Goal: Task Accomplishment & Management: Manage account settings

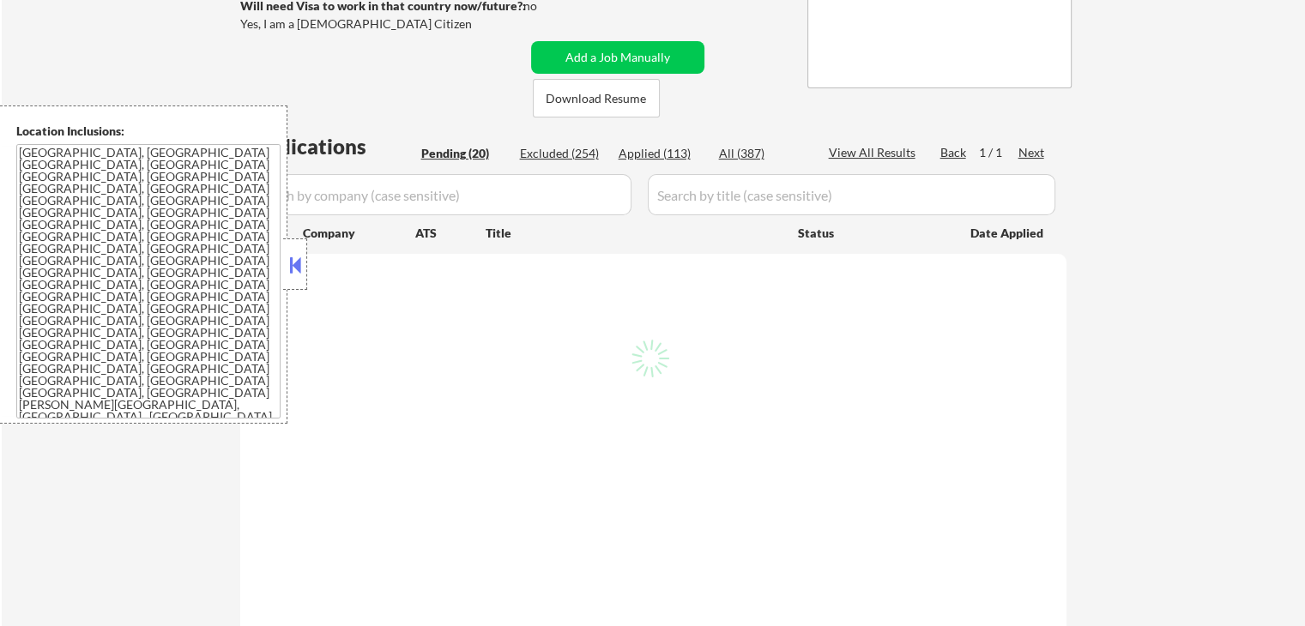
scroll to position [343, 0]
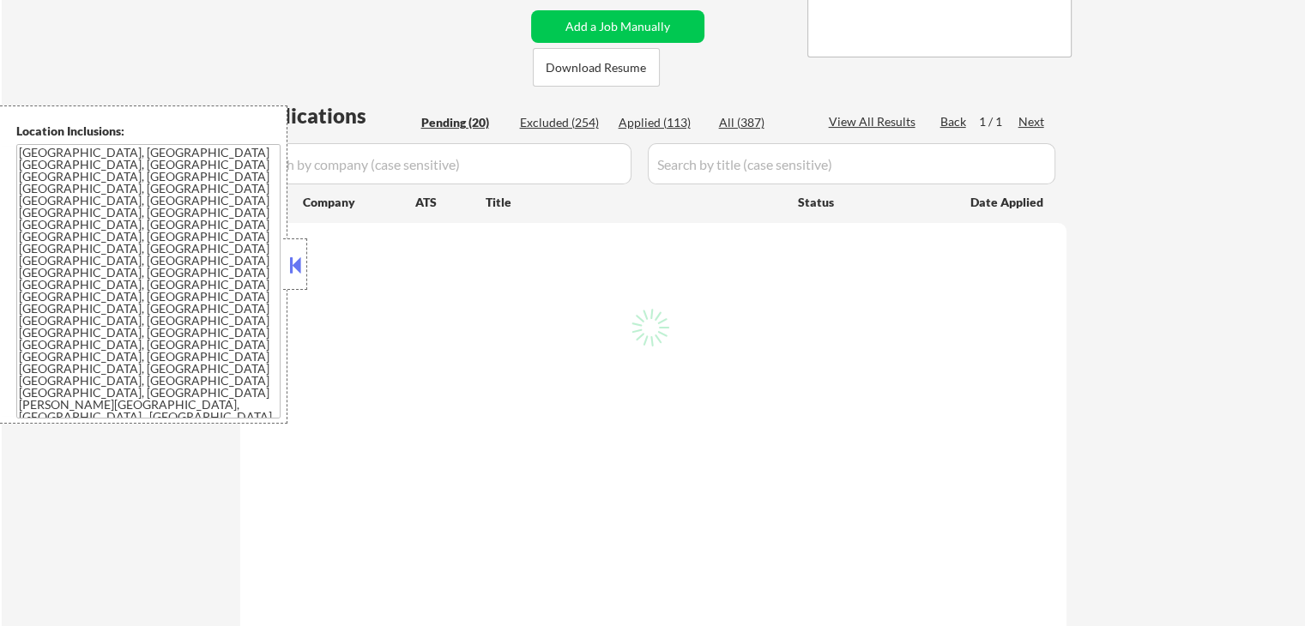
select select ""pending""
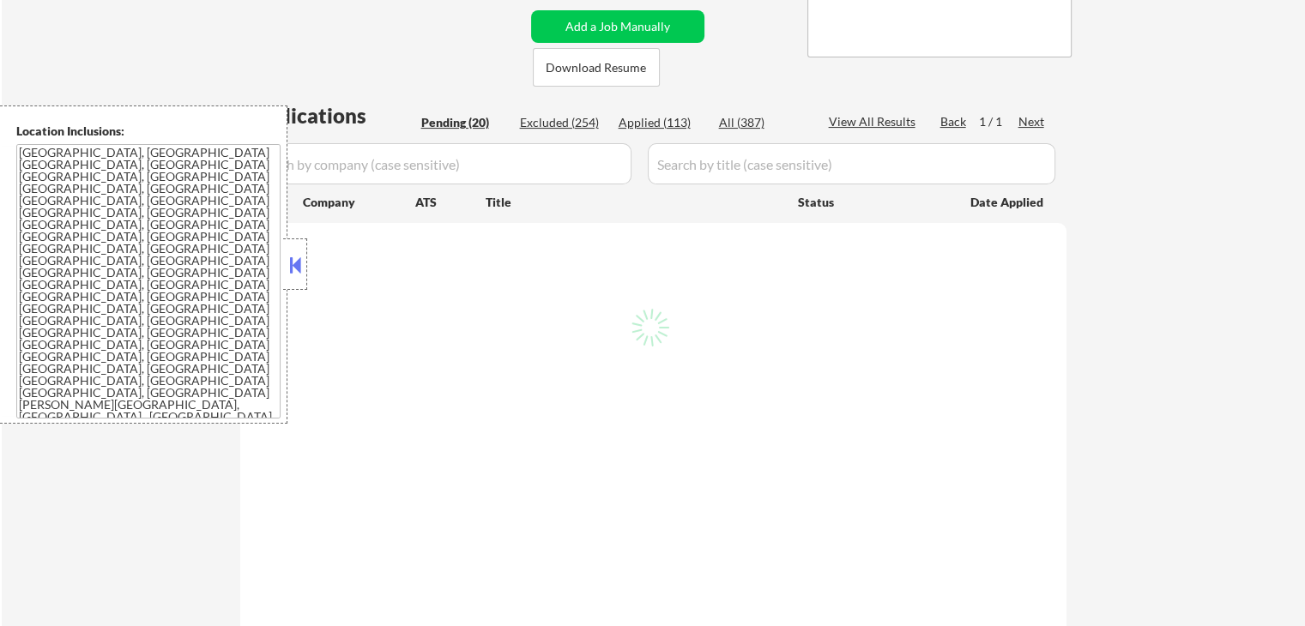
select select ""pending""
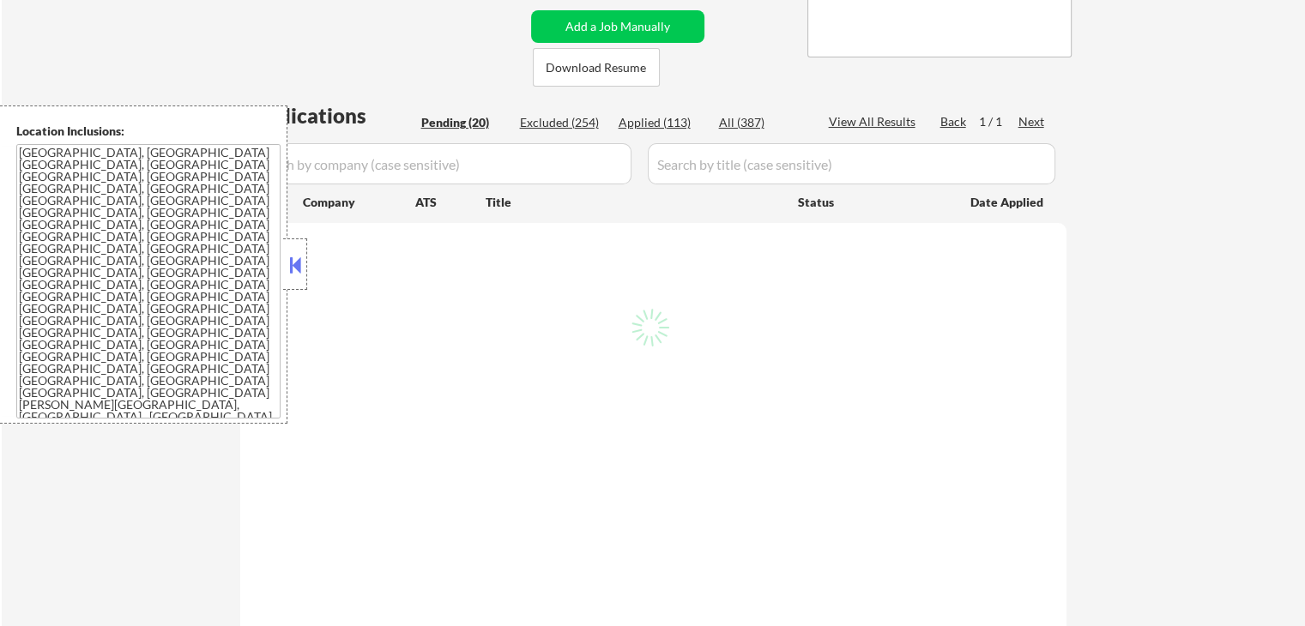
select select ""pending""
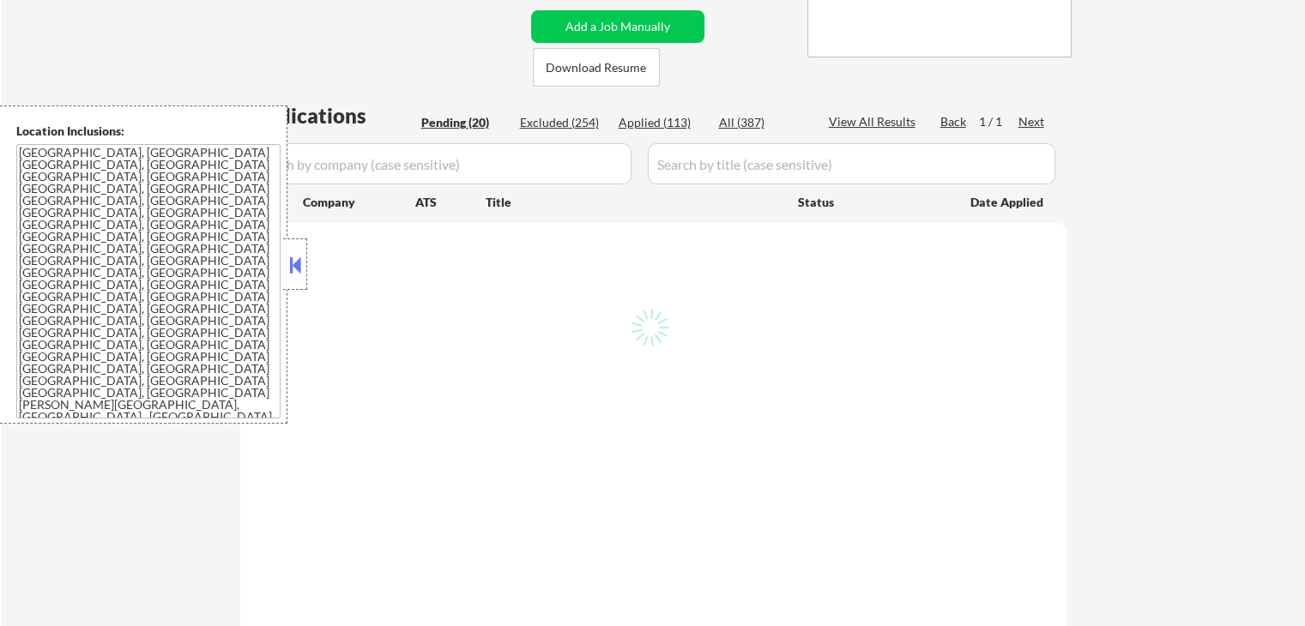
select select ""pending""
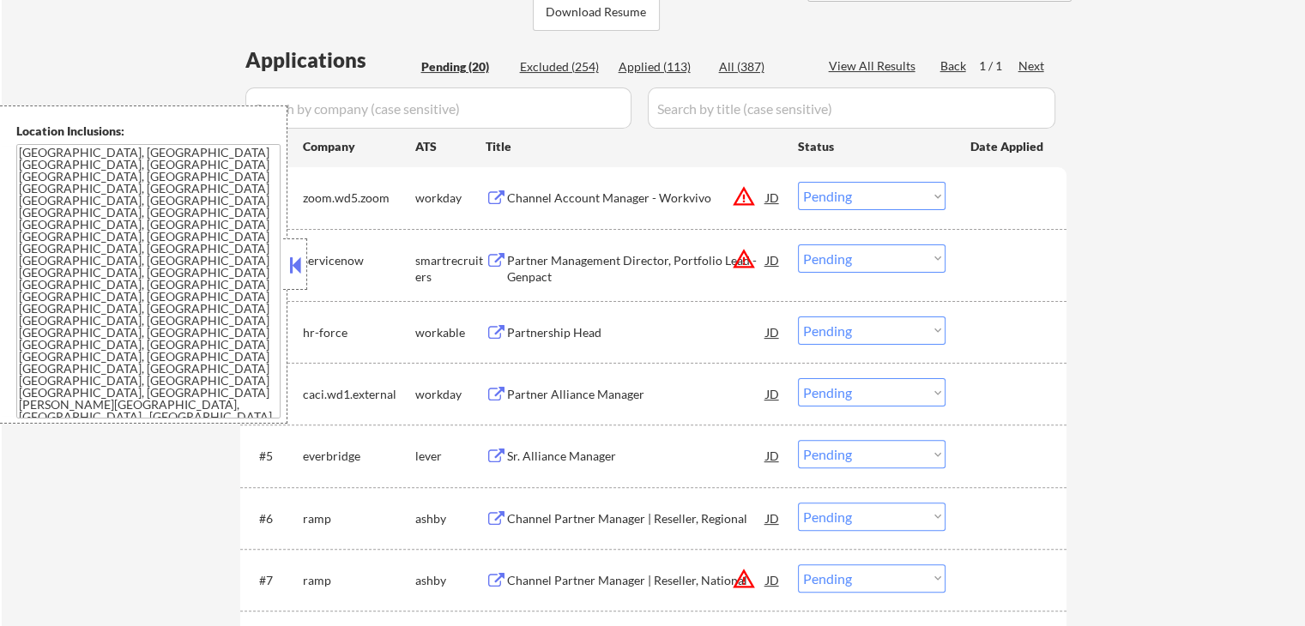
scroll to position [429, 0]
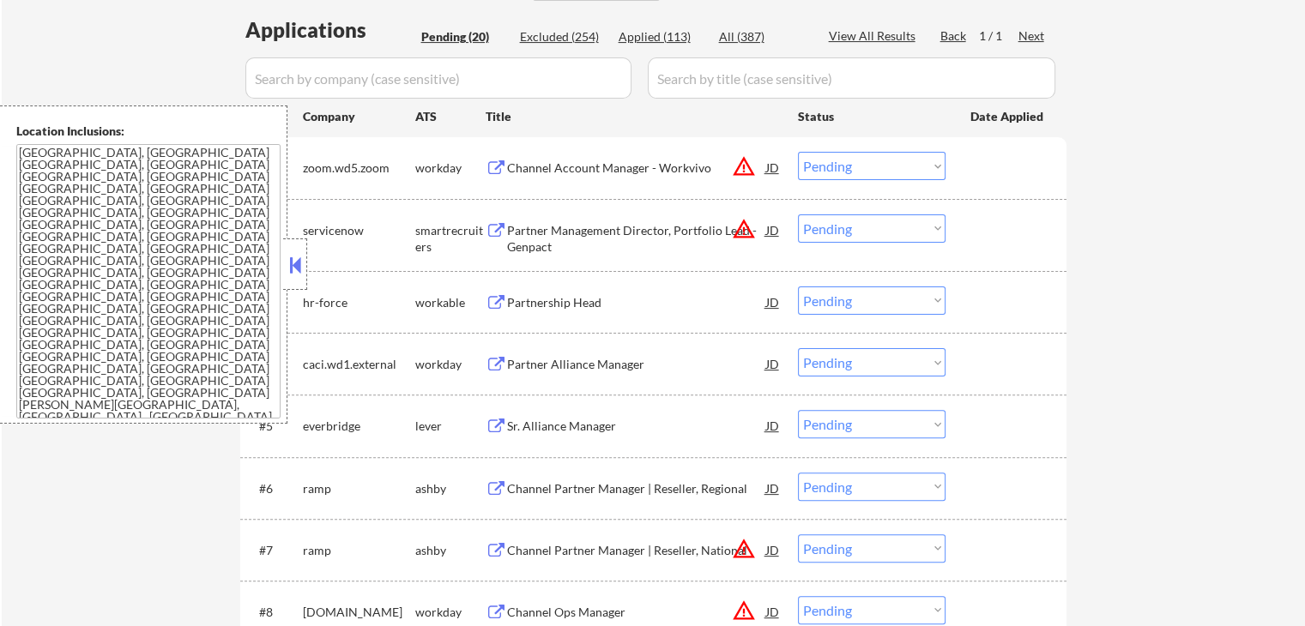
click at [836, 161] on select "Choose an option... Pending Applied Excluded (Questions) Excluded (Expired) Exc…" at bounding box center [872, 166] width 148 height 28
select select ""excluded__location_""
click at [798, 152] on select "Choose an option... Pending Applied Excluded (Questions) Excluded (Expired) Exc…" at bounding box center [872, 166] width 148 height 28
click at [837, 224] on select "Choose an option... Pending Applied Excluded (Questions) Excluded (Expired) Exc…" at bounding box center [872, 228] width 148 height 28
select select ""excluded__location_""
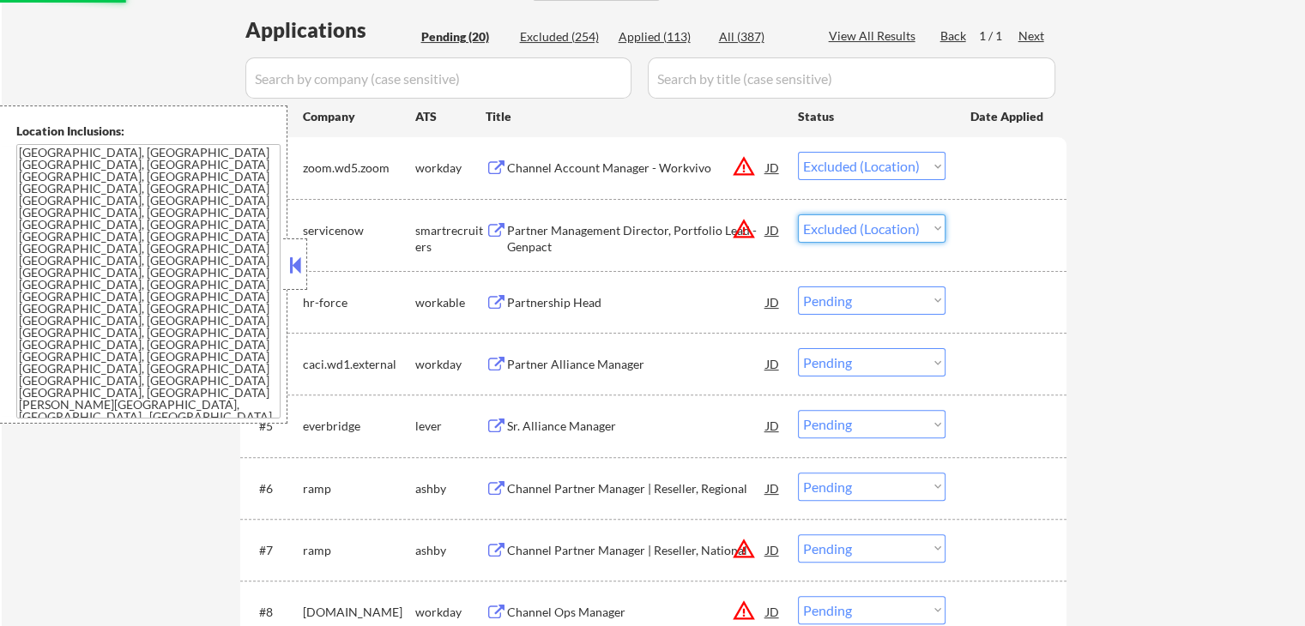
click at [798, 214] on select "Choose an option... Pending Applied Excluded (Questions) Excluded (Expired) Exc…" at bounding box center [872, 228] width 148 height 28
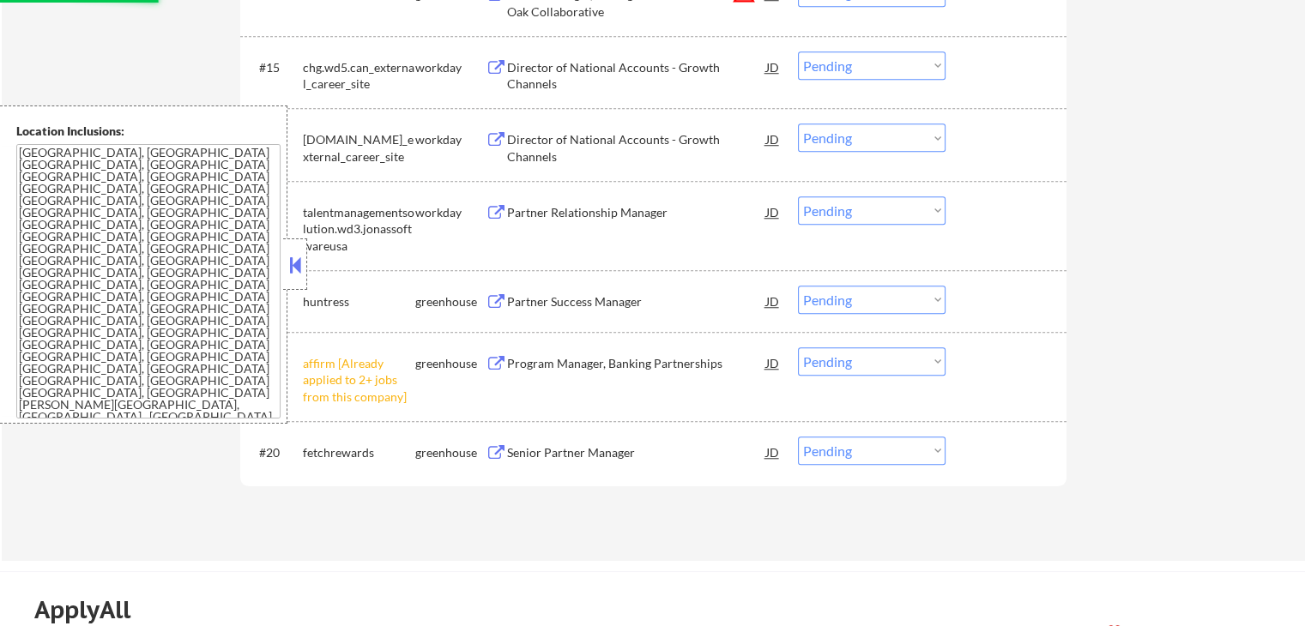
scroll to position [1459, 0]
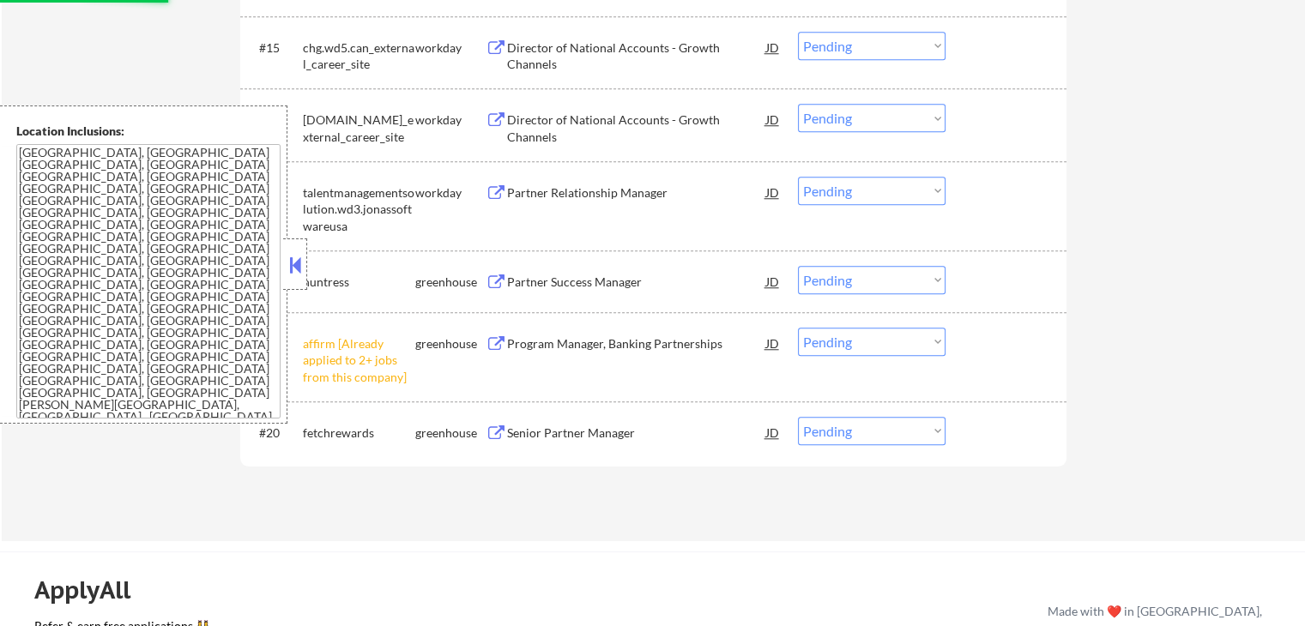
select select ""pending""
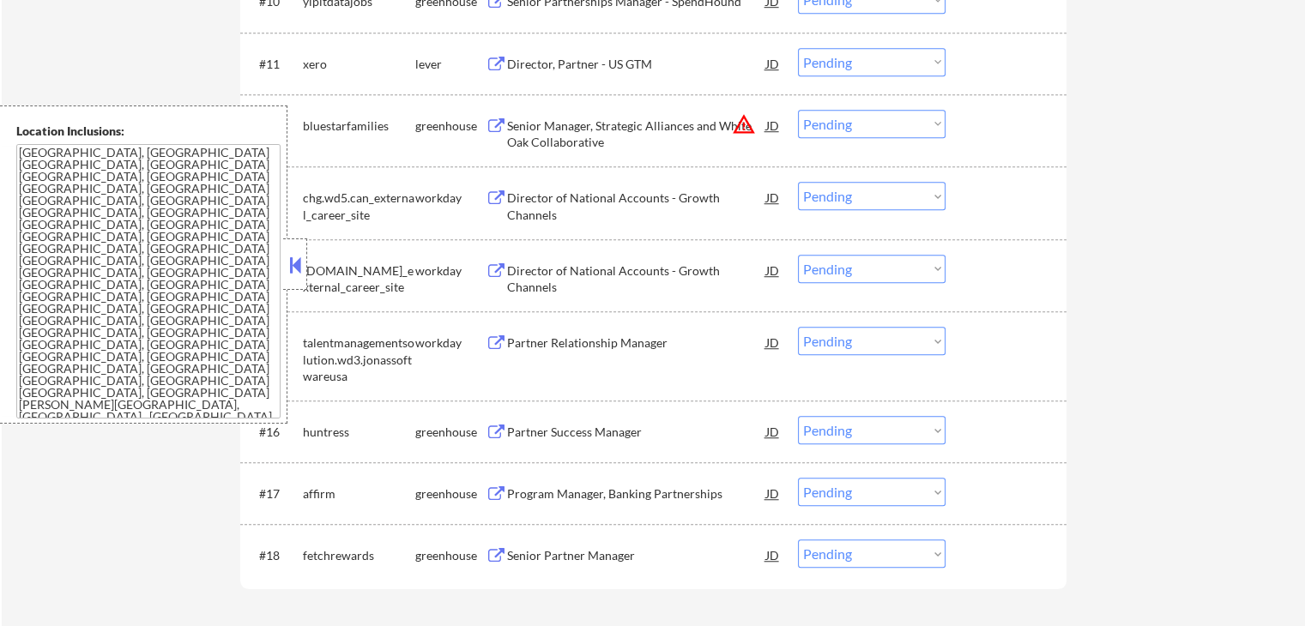
scroll to position [1201, 0]
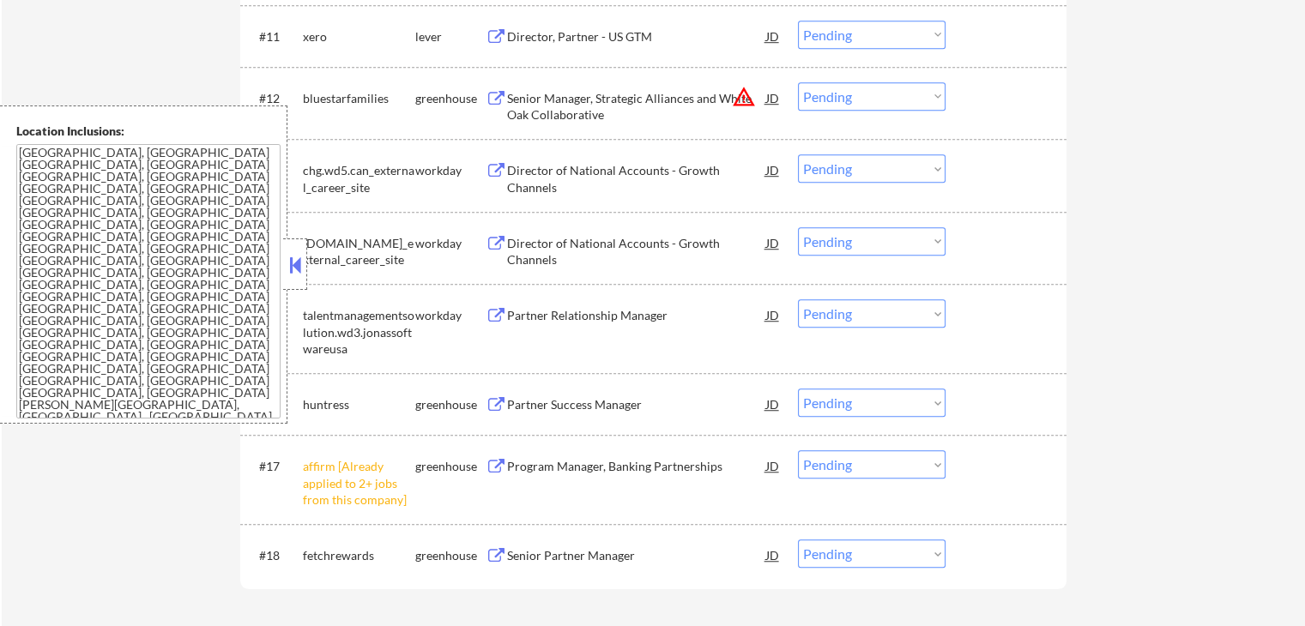
drag, startPoint x: 891, startPoint y: 469, endPoint x: 869, endPoint y: 543, distance: 76.8
click at [890, 468] on select "Choose an option... Pending Applied Excluded (Questions) Excluded (Expired) Exc…" at bounding box center [872, 464] width 148 height 28
select select ""excluded__other_""
click at [798, 450] on select "Choose an option... Pending Applied Excluded (Questions) Excluded (Expired) Exc…" at bounding box center [872, 464] width 148 height 28
click at [842, 102] on select "Choose an option... Pending Applied Excluded (Questions) Excluded (Expired) Exc…" at bounding box center [872, 96] width 148 height 28
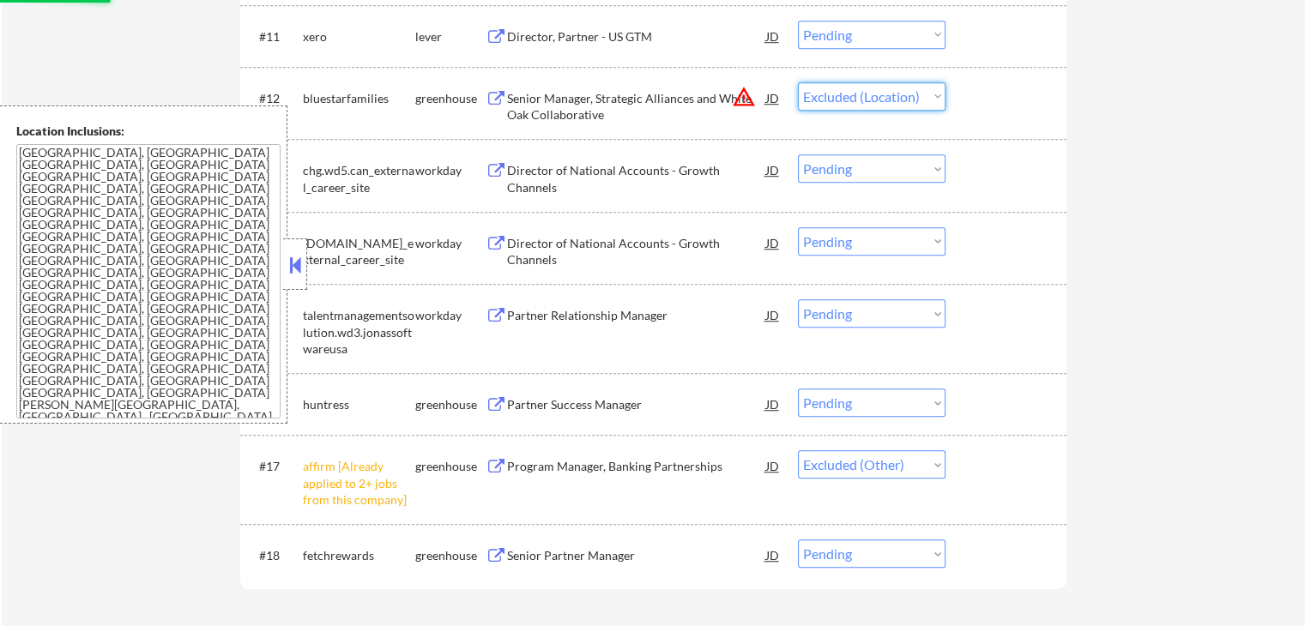
click at [798, 82] on select "Choose an option... Pending Applied Excluded (Questions) Excluded (Expired) Exc…" at bounding box center [872, 96] width 148 height 28
select select ""pending""
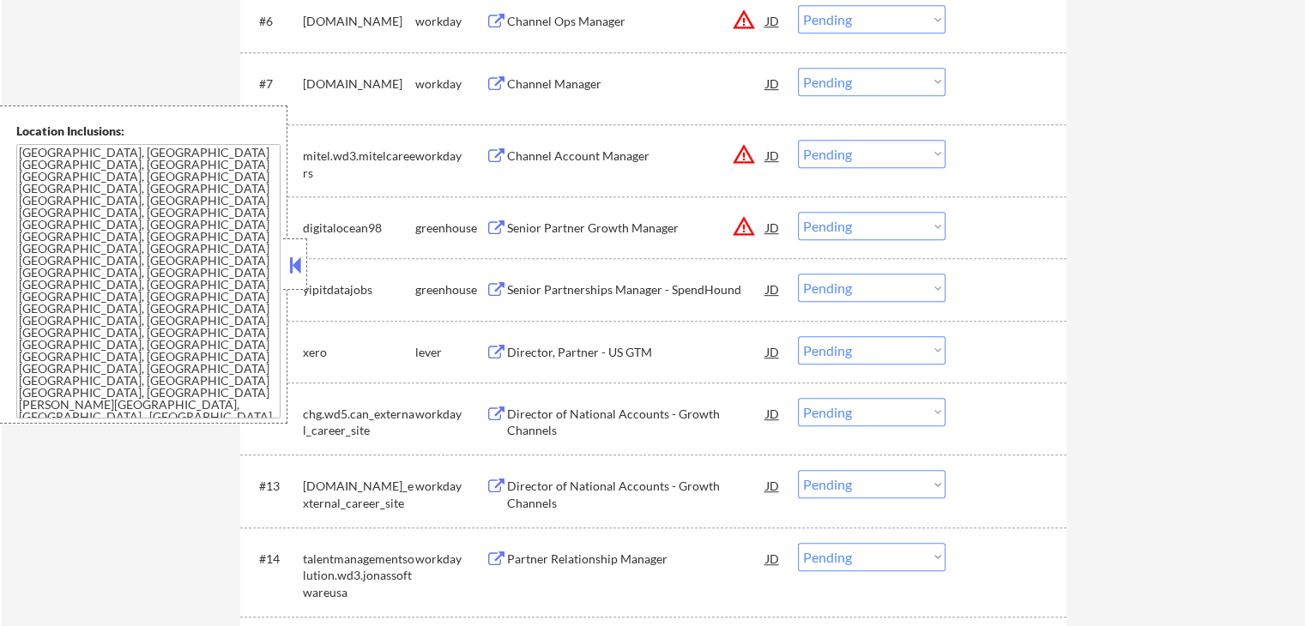
scroll to position [858, 0]
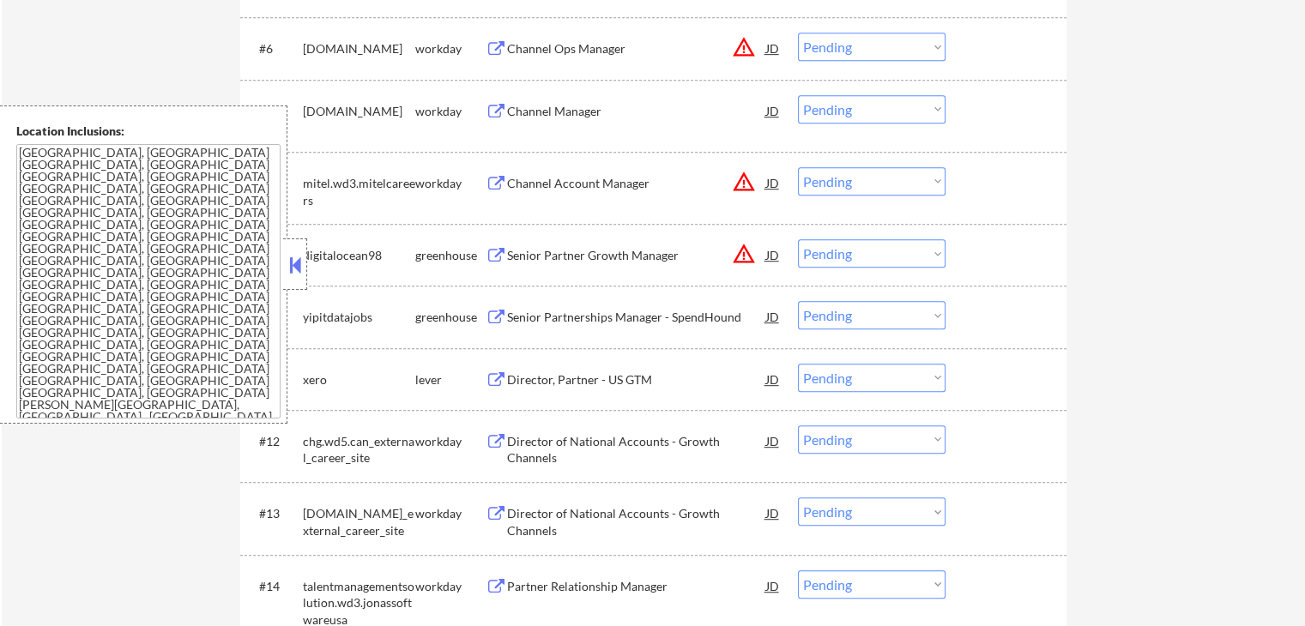
click at [873, 181] on select "Choose an option... Pending Applied Excluded (Questions) Excluded (Expired) Exc…" at bounding box center [872, 181] width 148 height 28
select select ""excluded__location_""
click at [798, 167] on select "Choose an option... Pending Applied Excluded (Questions) Excluded (Expired) Exc…" at bounding box center [872, 181] width 148 height 28
click at [861, 257] on select "Choose an option... Pending Applied Excluded (Questions) Excluded (Expired) Exc…" at bounding box center [872, 253] width 148 height 28
select select ""excluded__location_""
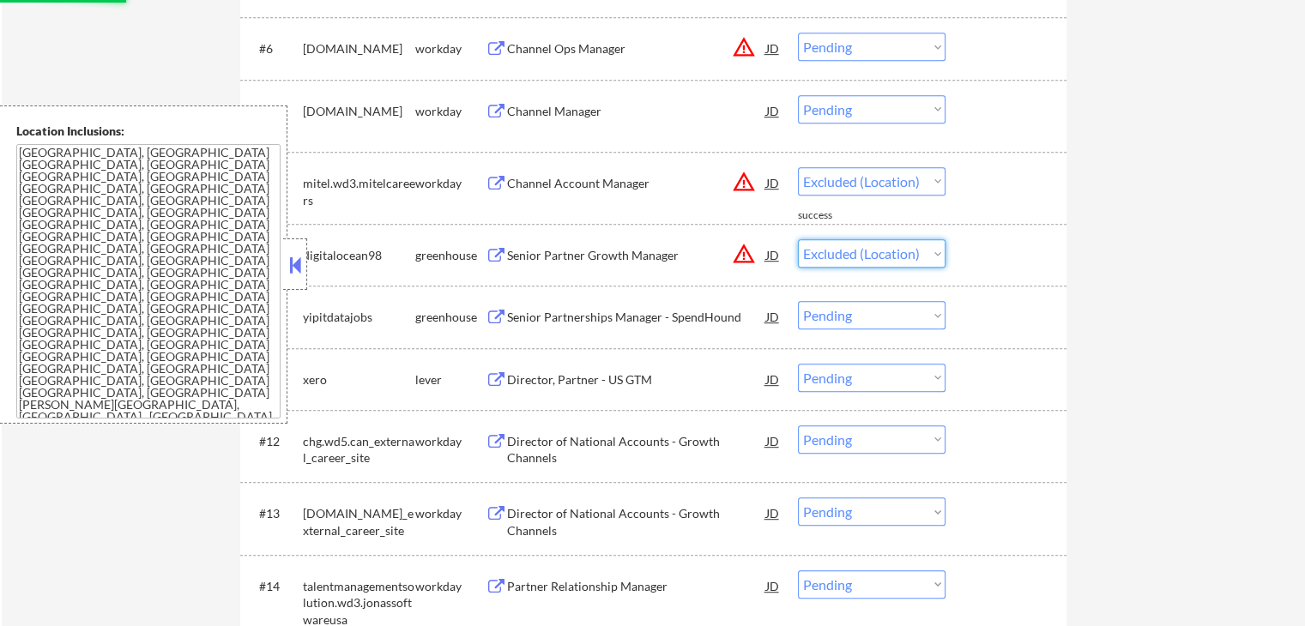
click at [798, 239] on select "Choose an option... Pending Applied Excluded (Questions) Excluded (Expired) Exc…" at bounding box center [872, 253] width 148 height 28
select select ""pending""
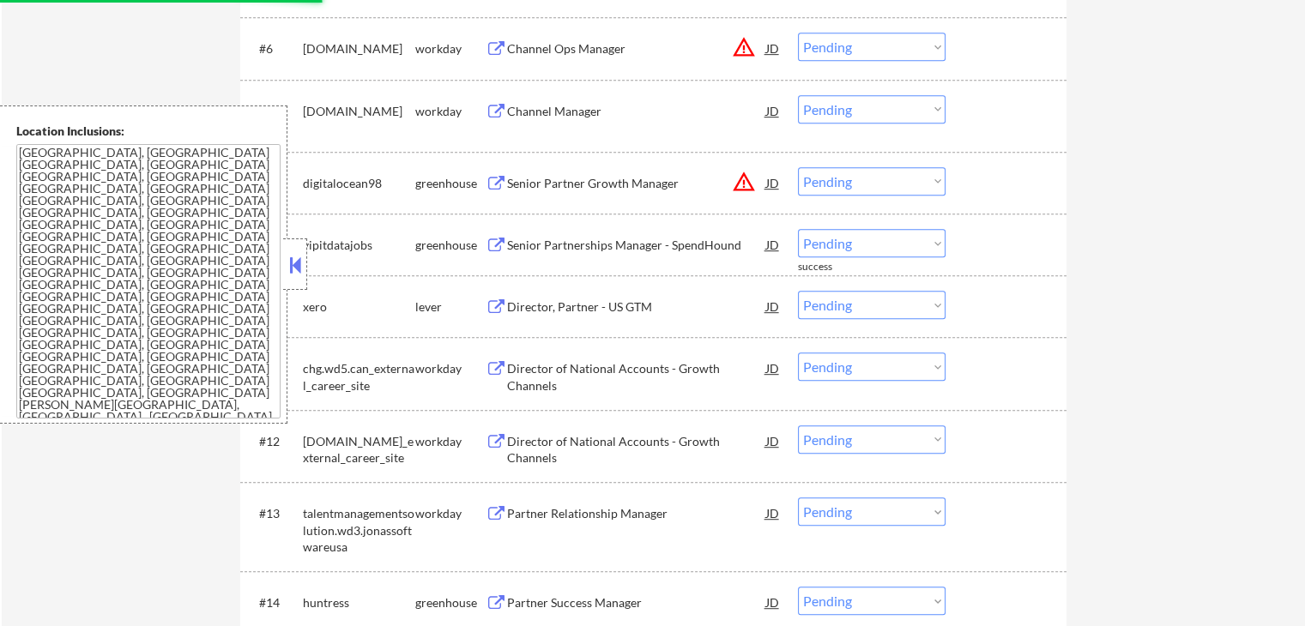
scroll to position [686, 0]
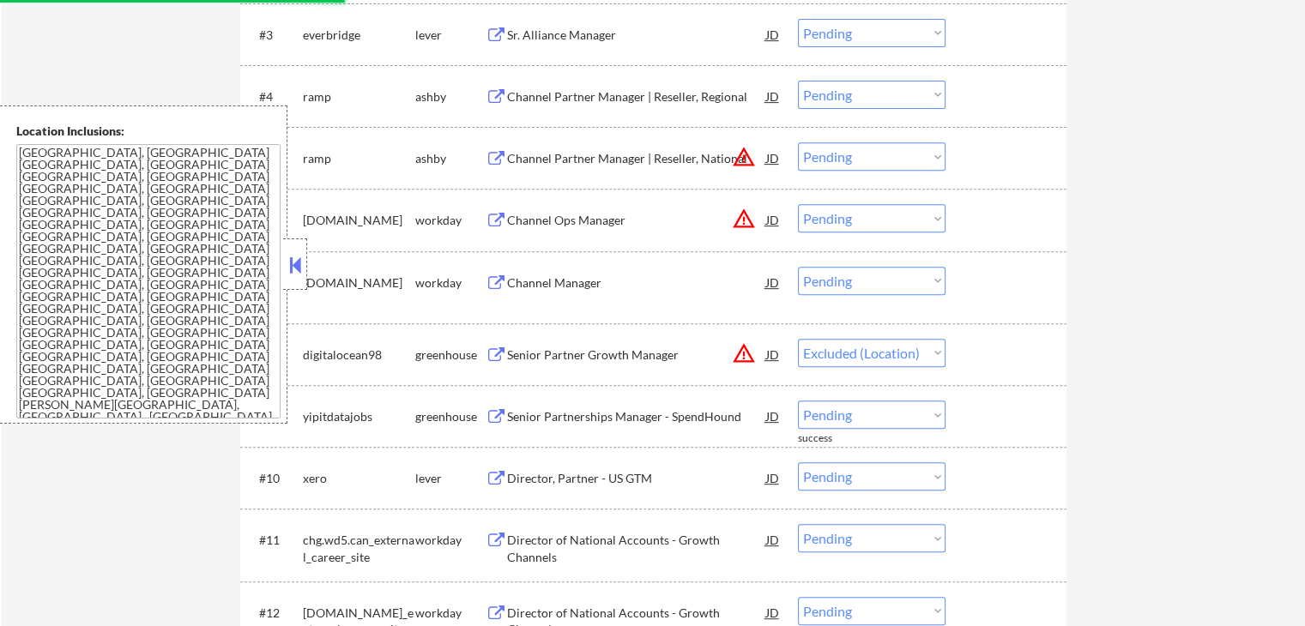
select select ""pending""
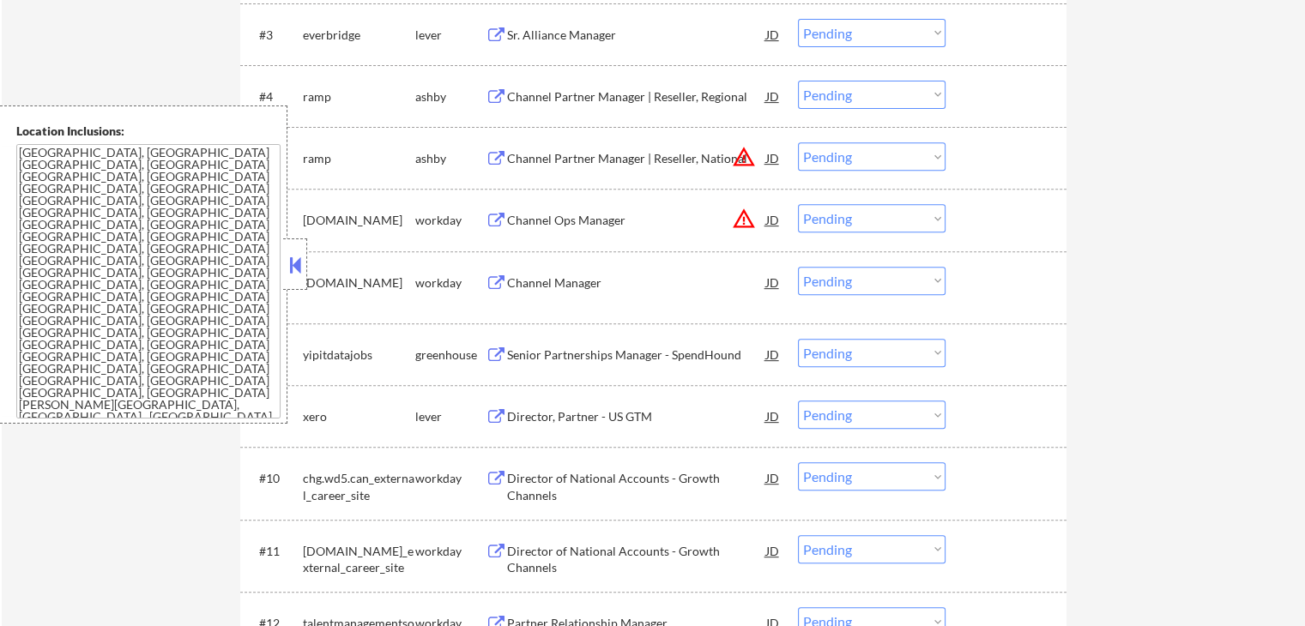
scroll to position [601, 0]
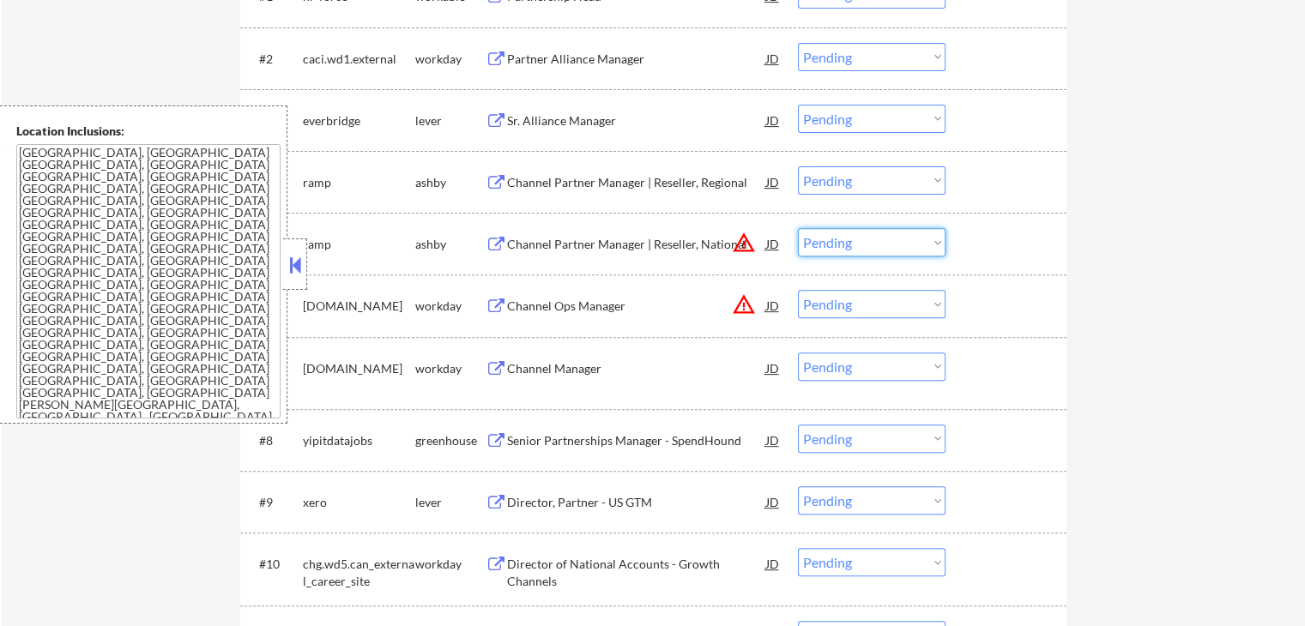
drag, startPoint x: 885, startPoint y: 234, endPoint x: 885, endPoint y: 251, distance: 17.2
click at [885, 234] on select "Choose an option... Pending Applied Excluded (Questions) Excluded (Expired) Exc…" at bounding box center [872, 242] width 148 height 28
select select ""excluded__location_""
click at [798, 228] on select "Choose an option... Pending Applied Excluded (Questions) Excluded (Expired) Exc…" at bounding box center [872, 242] width 148 height 28
click at [859, 300] on select "Choose an option... Pending Applied Excluded (Questions) Excluded (Expired) Exc…" at bounding box center [872, 304] width 148 height 28
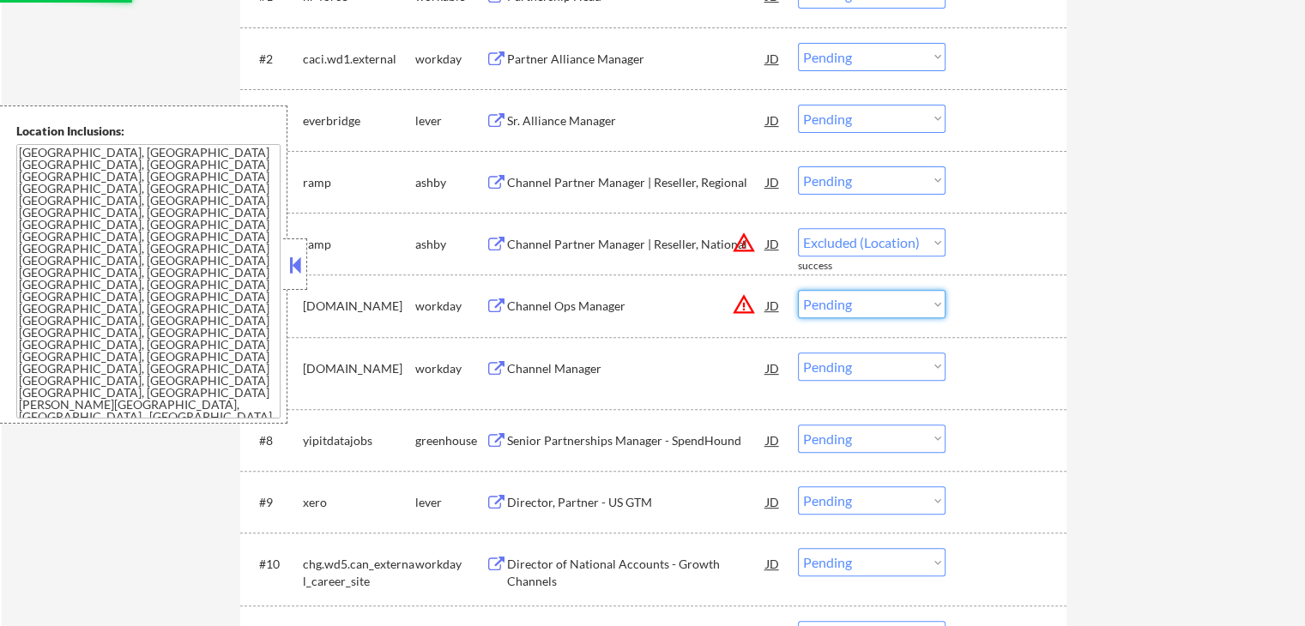
select select ""excluded__location_""
click at [798, 290] on select "Choose an option... Pending Applied Excluded (Questions) Excluded (Expired) Exc…" at bounding box center [872, 304] width 148 height 28
select select ""pending""
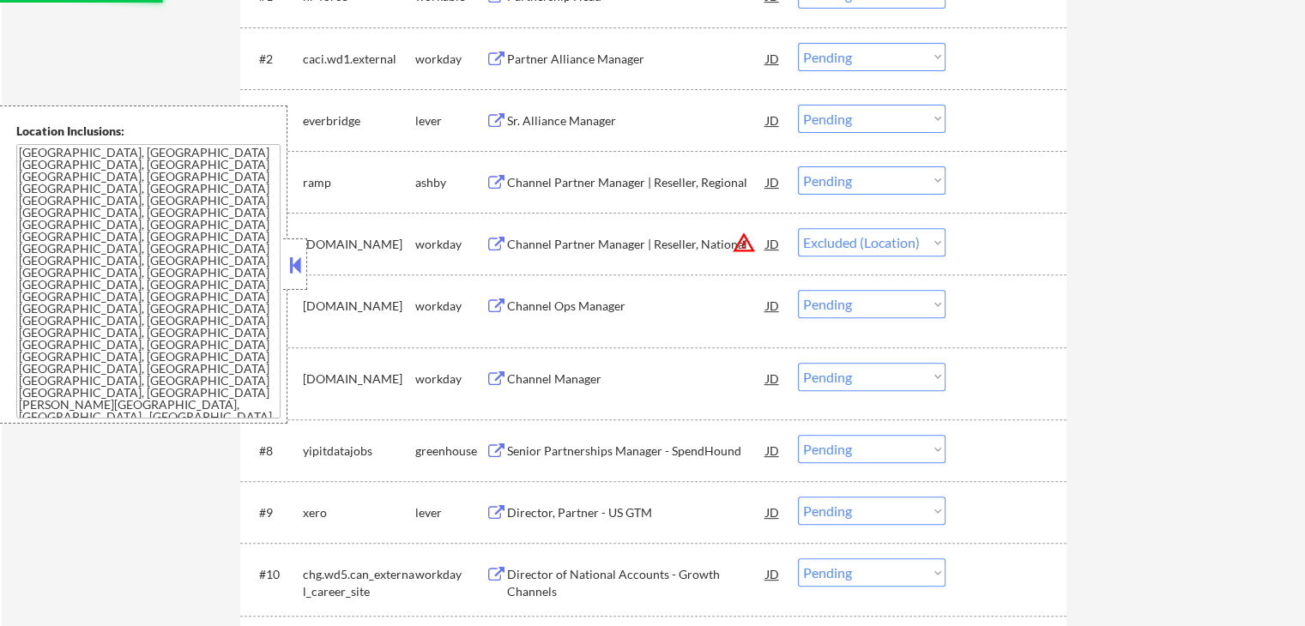
select select ""pending""
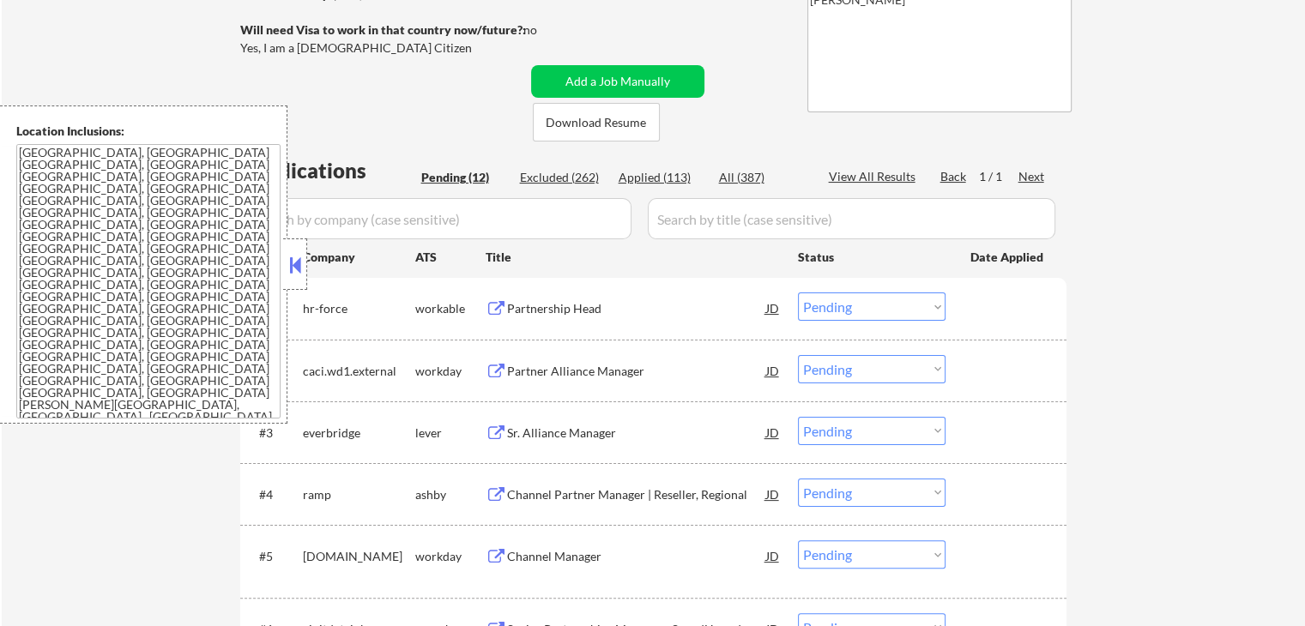
scroll to position [343, 0]
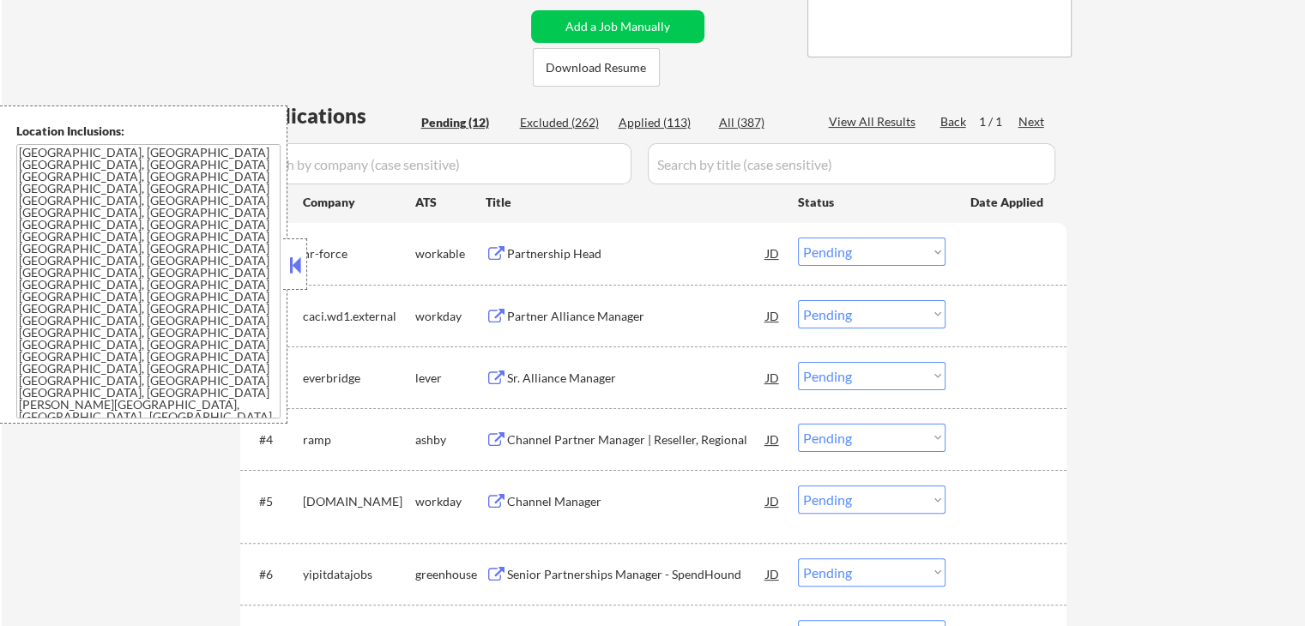
click at [497, 255] on button at bounding box center [496, 254] width 21 height 16
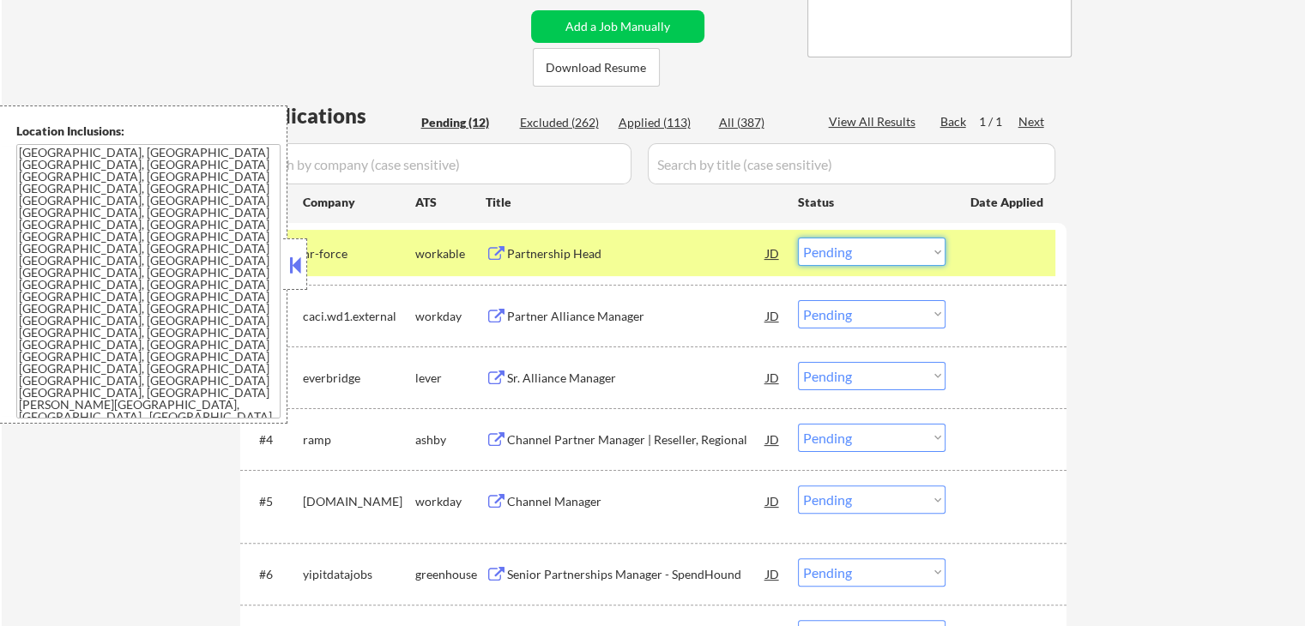
drag, startPoint x: 865, startPoint y: 252, endPoint x: 865, endPoint y: 263, distance: 11.2
click at [865, 252] on select "Choose an option... Pending Applied Excluded (Questions) Excluded (Expired) Exc…" at bounding box center [872, 252] width 148 height 28
click at [798, 238] on select "Choose an option... Pending Applied Excluded (Questions) Excluded (Expired) Exc…" at bounding box center [872, 252] width 148 height 28
click at [492, 311] on button at bounding box center [496, 317] width 21 height 16
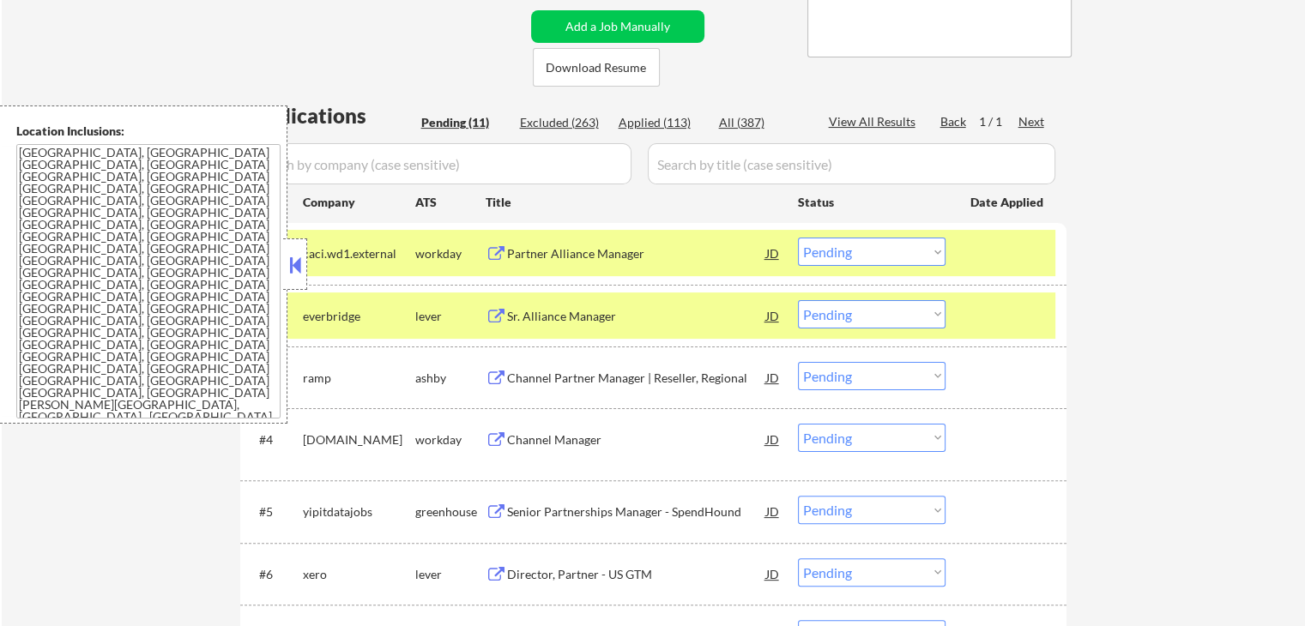
click at [855, 249] on select "Choose an option... Pending Applied Excluded (Questions) Excluded (Expired) Exc…" at bounding box center [872, 252] width 148 height 28
click at [798, 238] on select "Choose an option... Pending Applied Excluded (Questions) Excluded (Expired) Exc…" at bounding box center [872, 252] width 148 height 28
click at [492, 321] on button at bounding box center [496, 317] width 21 height 16
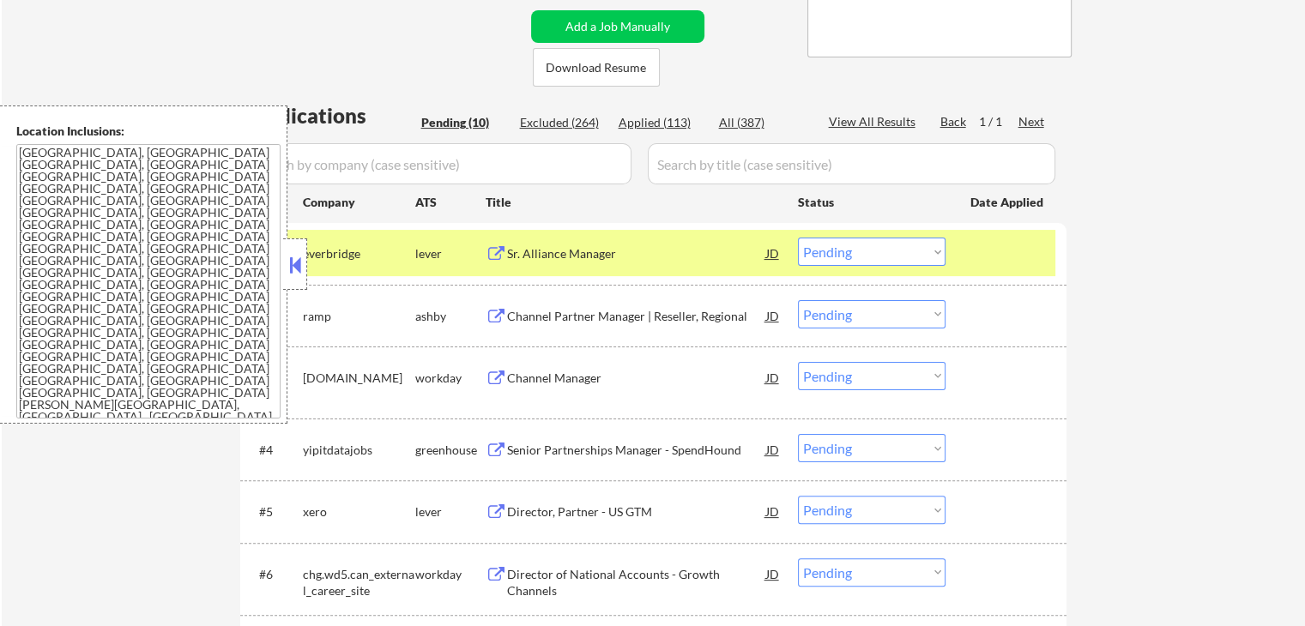
click at [875, 261] on select "Choose an option... Pending Applied Excluded (Questions) Excluded (Expired) Exc…" at bounding box center [872, 252] width 148 height 28
click at [798, 238] on select "Choose an option... Pending Applied Excluded (Questions) Excluded (Expired) Exc…" at bounding box center [872, 252] width 148 height 28
click at [486, 317] on button at bounding box center [496, 317] width 21 height 16
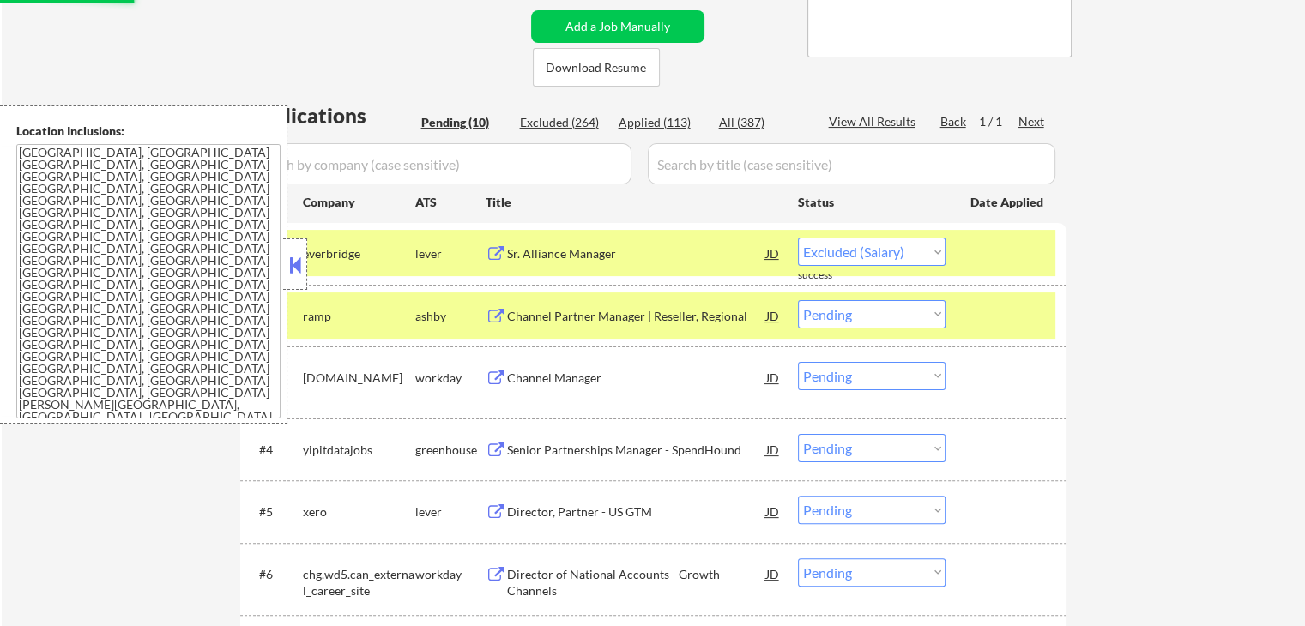
select select ""pending""
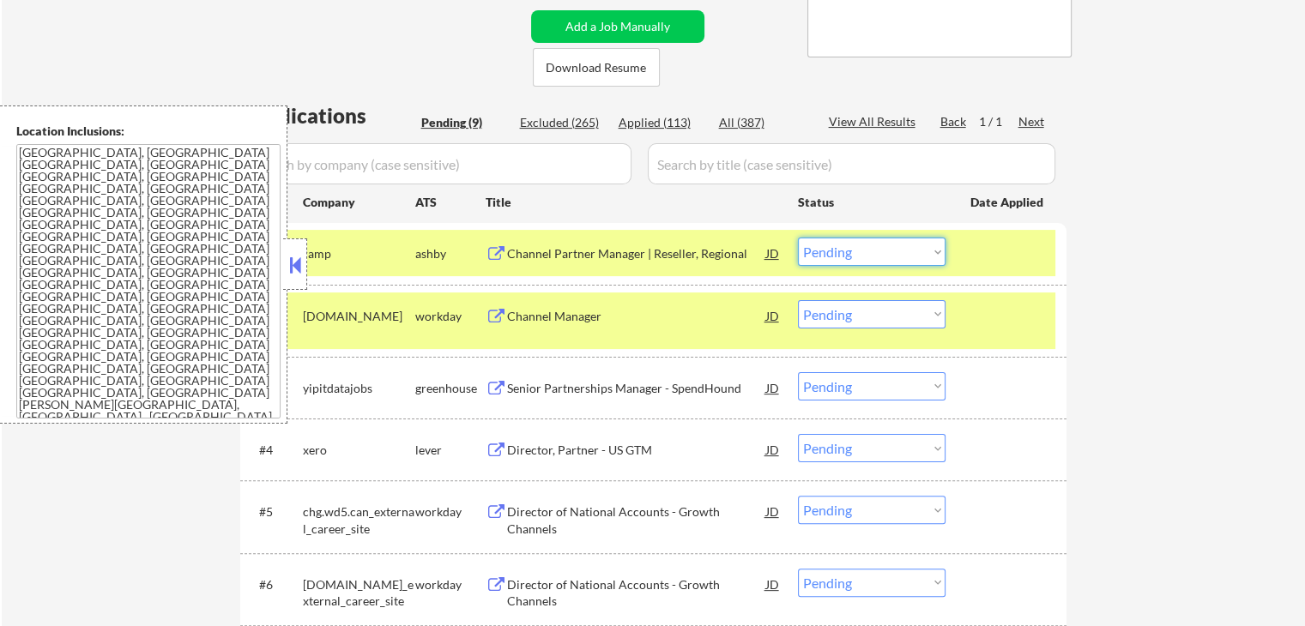
click at [848, 251] on select "Choose an option... Pending Applied Excluded (Questions) Excluded (Expired) Exc…" at bounding box center [872, 252] width 148 height 28
click at [798, 238] on select "Choose an option... Pending Applied Excluded (Questions) Excluded (Expired) Exc…" at bounding box center [872, 252] width 148 height 28
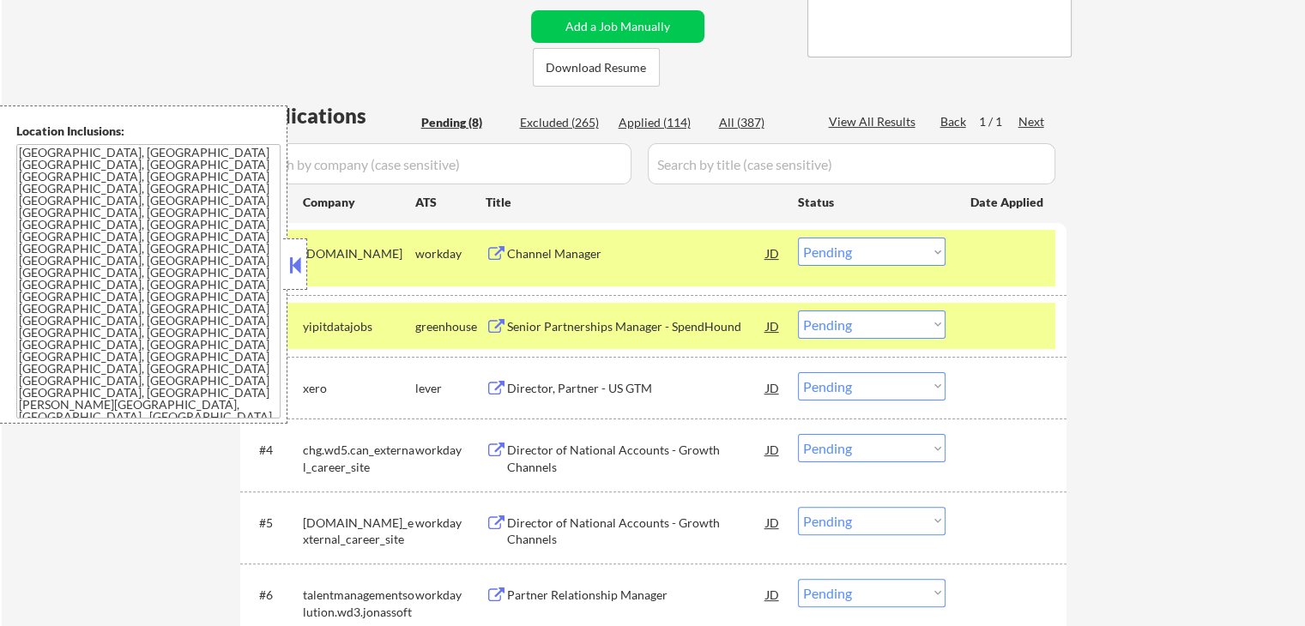
click at [497, 251] on button at bounding box center [496, 254] width 21 height 16
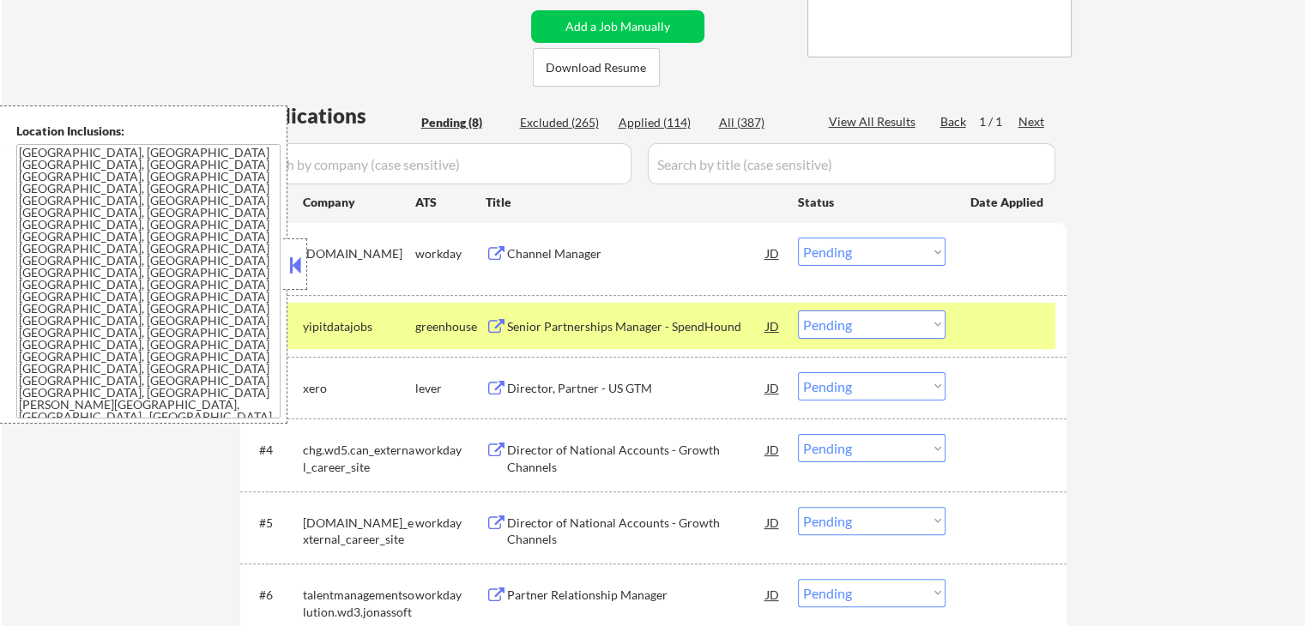
click at [858, 245] on select "Choose an option... Pending Applied Excluded (Questions) Excluded (Expired) Exc…" at bounding box center [872, 252] width 148 height 28
click at [798, 238] on select "Choose an option... Pending Applied Excluded (Questions) Excluded (Expired) Exc…" at bounding box center [872, 252] width 148 height 28
click at [498, 317] on div "Senior Partnerships Manager - SpendHound JD warning_amber" at bounding box center [634, 326] width 296 height 31
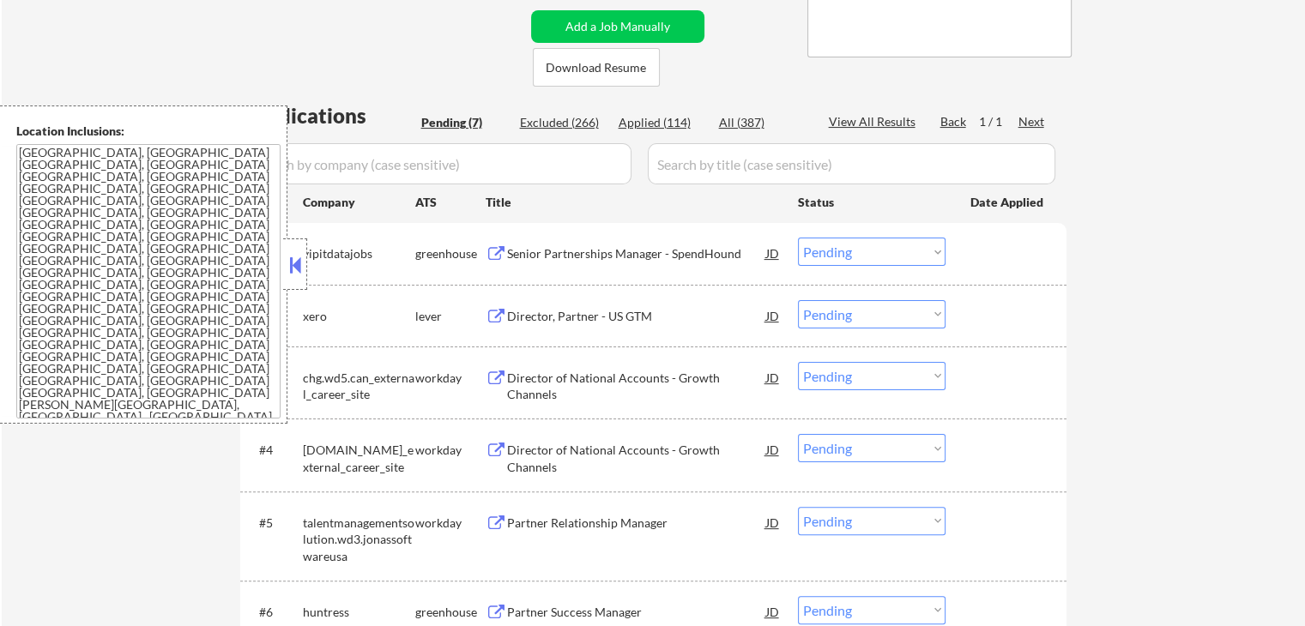
click at [849, 252] on select "Choose an option... Pending Applied Excluded (Questions) Excluded (Expired) Exc…" at bounding box center [872, 252] width 148 height 28
click at [798, 238] on select "Choose an option... Pending Applied Excluded (Questions) Excluded (Expired) Exc…" at bounding box center [872, 252] width 148 height 28
click at [498, 313] on button at bounding box center [496, 317] width 21 height 16
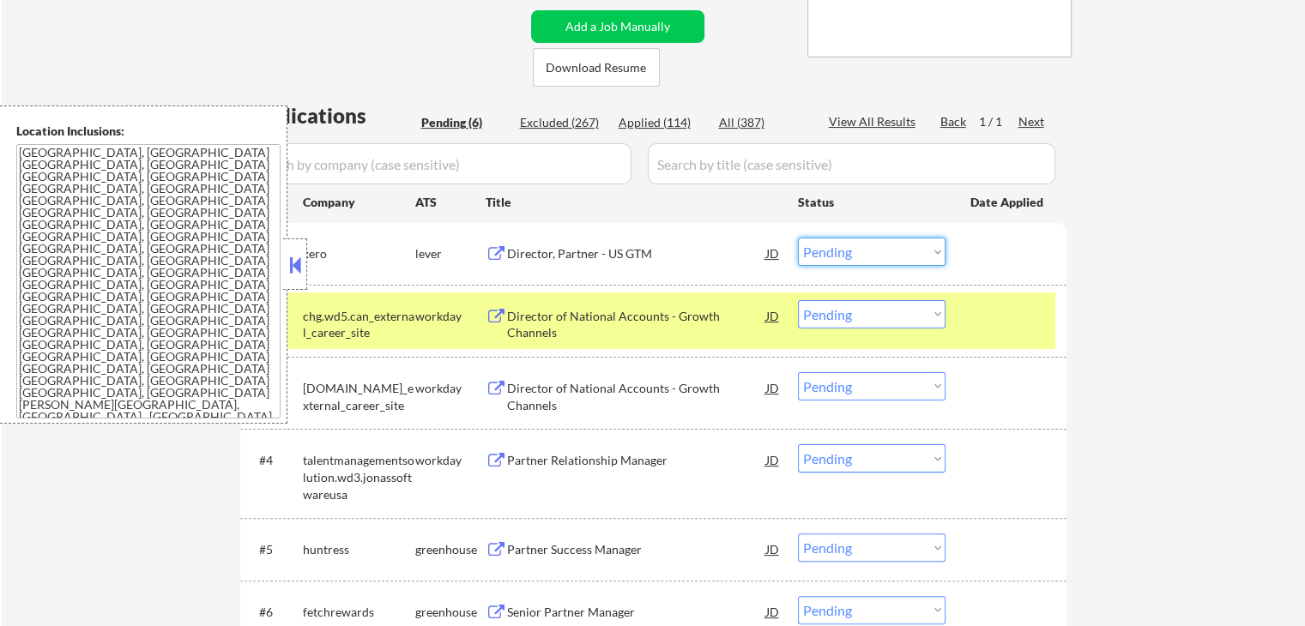
click at [879, 247] on select "Choose an option... Pending Applied Excluded (Questions) Excluded (Expired) Exc…" at bounding box center [872, 252] width 148 height 28
click at [798, 238] on select "Choose an option... Pending Applied Excluded (Questions) Excluded (Expired) Exc…" at bounding box center [872, 252] width 148 height 28
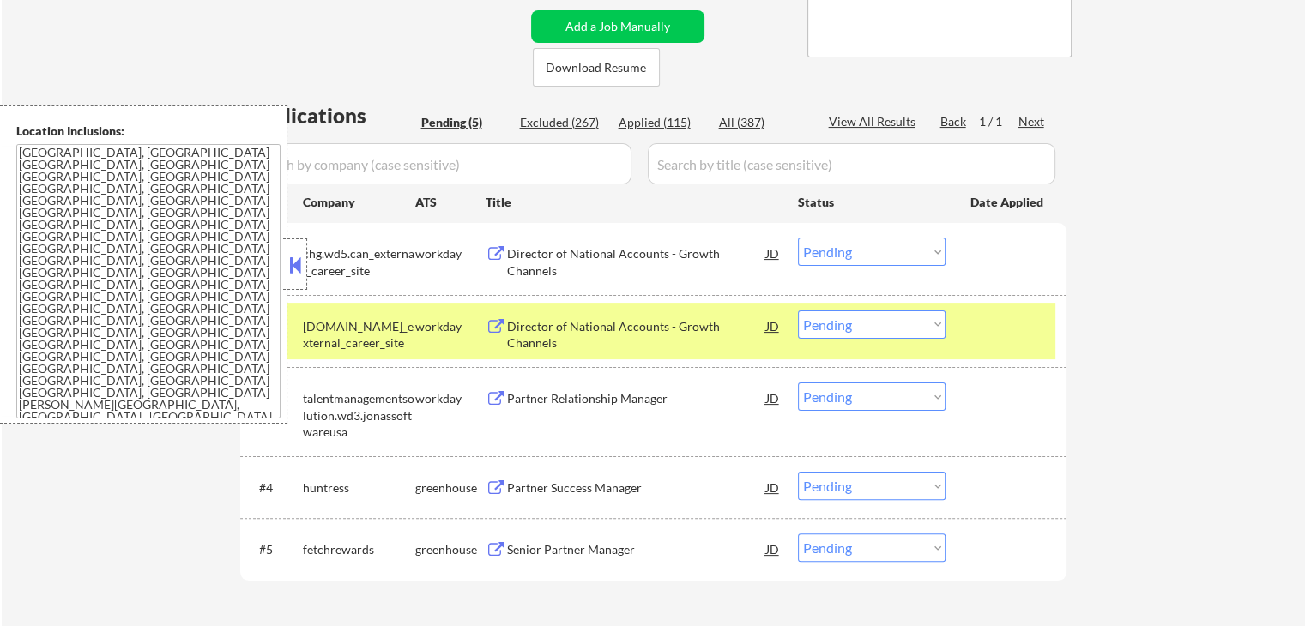
click at [490, 258] on button at bounding box center [496, 254] width 21 height 16
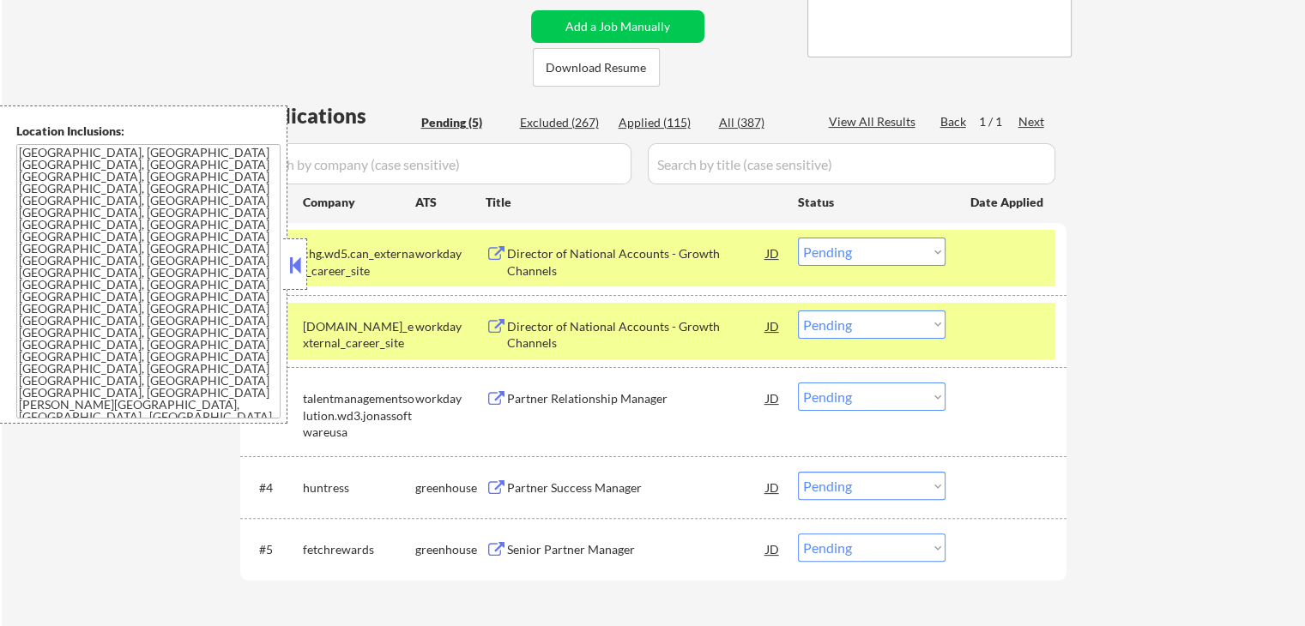
click at [861, 259] on select "Choose an option... Pending Applied Excluded (Questions) Excluded (Expired) Exc…" at bounding box center [872, 252] width 148 height 28
click at [798, 238] on select "Choose an option... Pending Applied Excluded (Questions) Excluded (Expired) Exc…" at bounding box center [872, 252] width 148 height 28
click at [501, 329] on button at bounding box center [496, 327] width 21 height 16
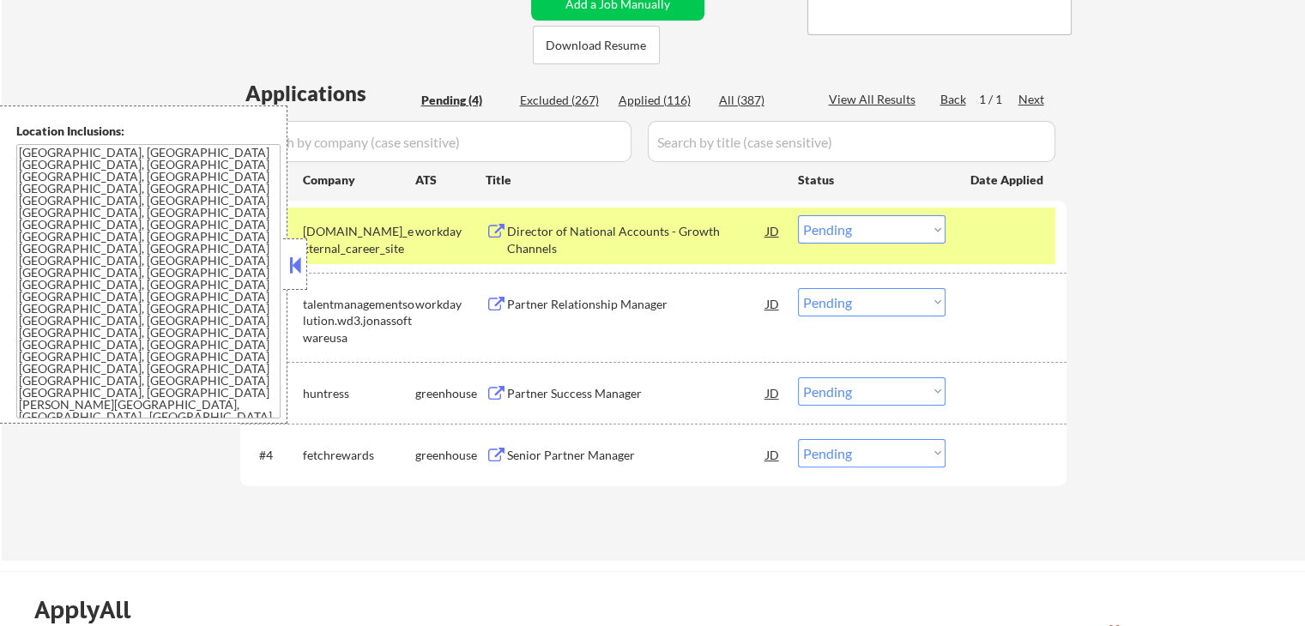
scroll to position [429, 0]
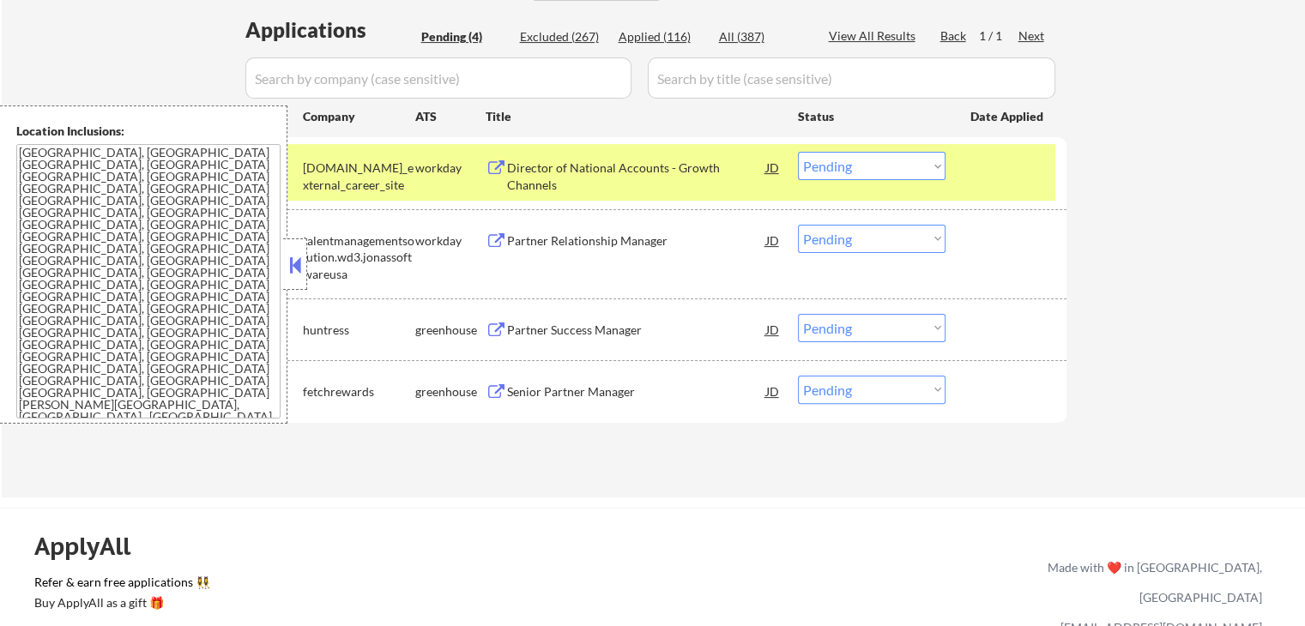
click at [658, 36] on div "Applied (116)" at bounding box center [662, 36] width 86 height 17
select select ""applied""
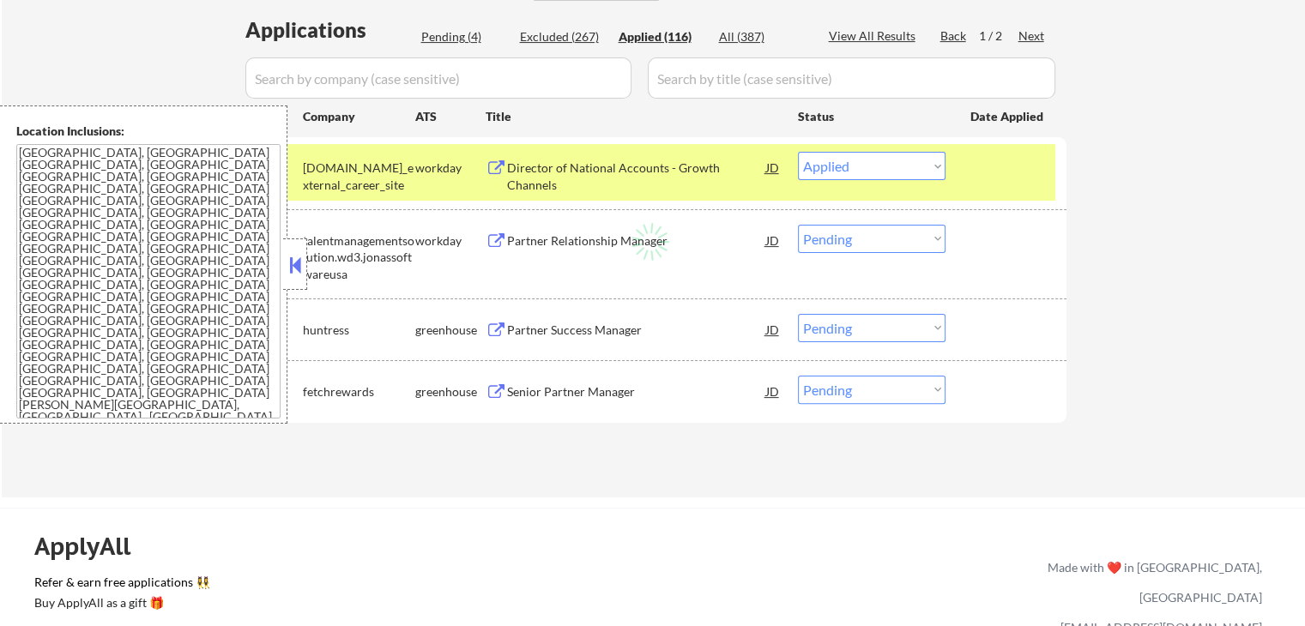
select select ""applied""
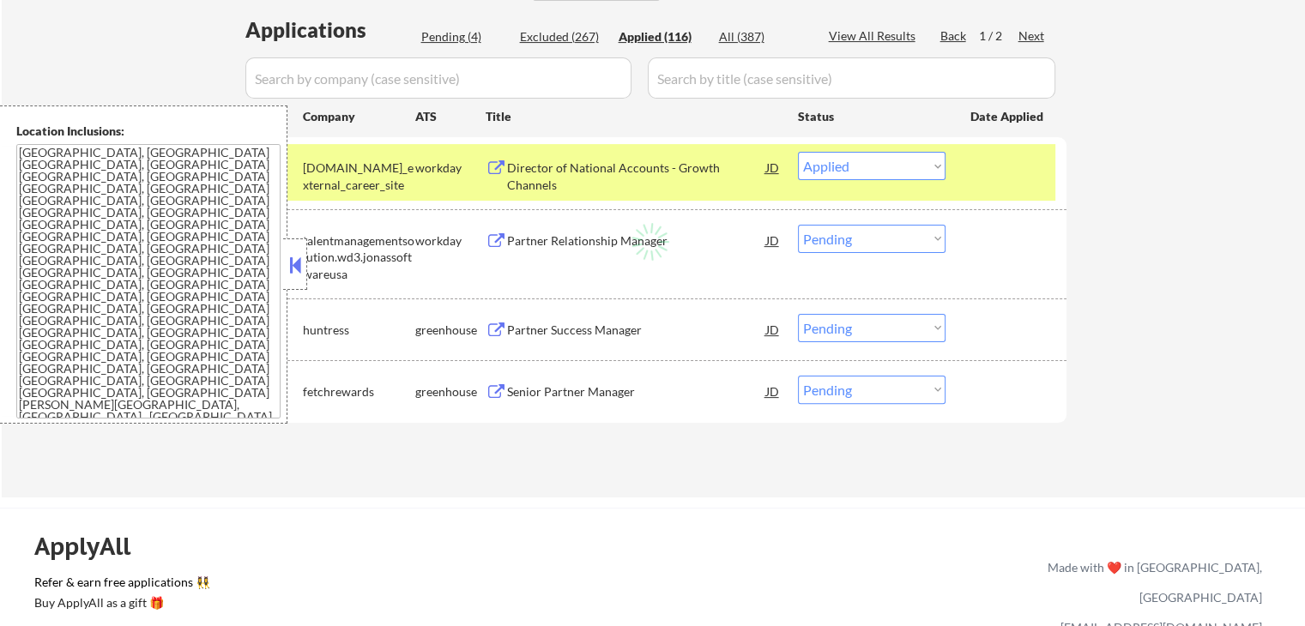
select select ""applied""
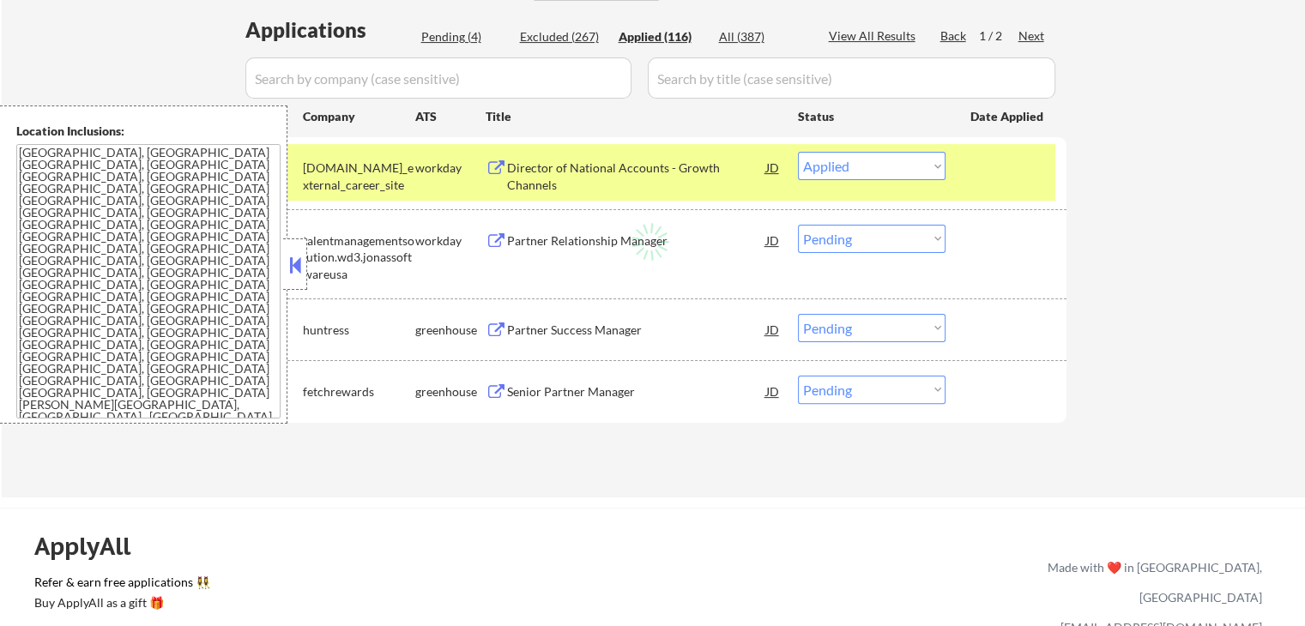
select select ""applied""
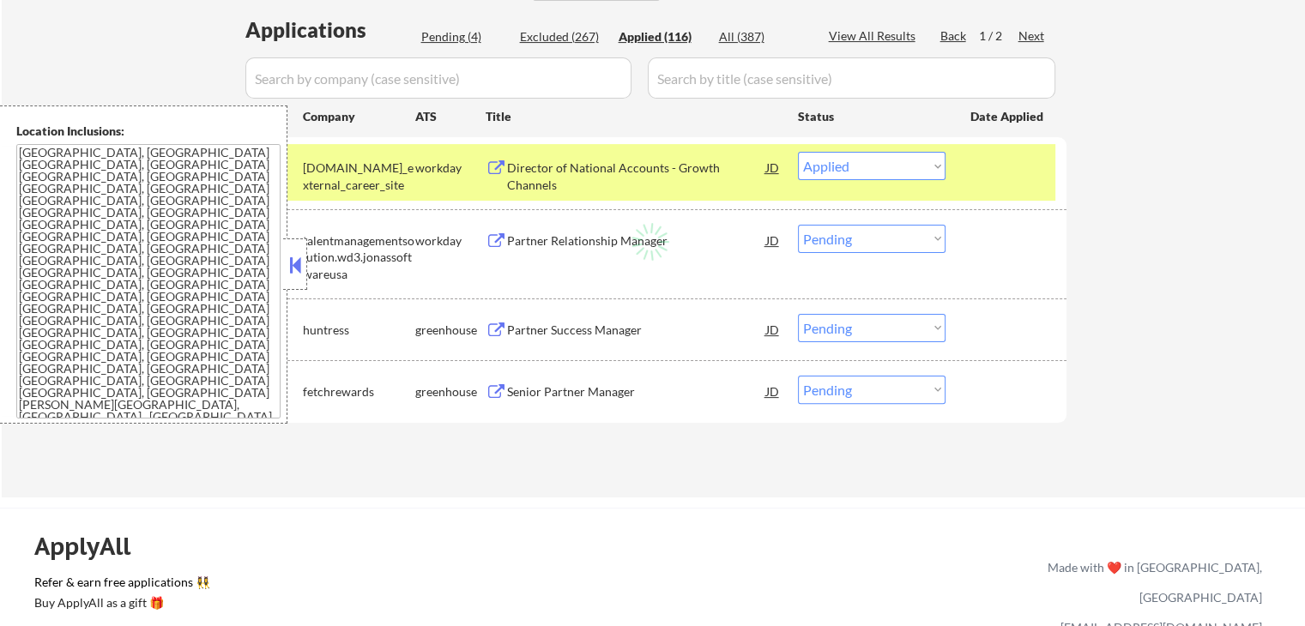
select select ""applied""
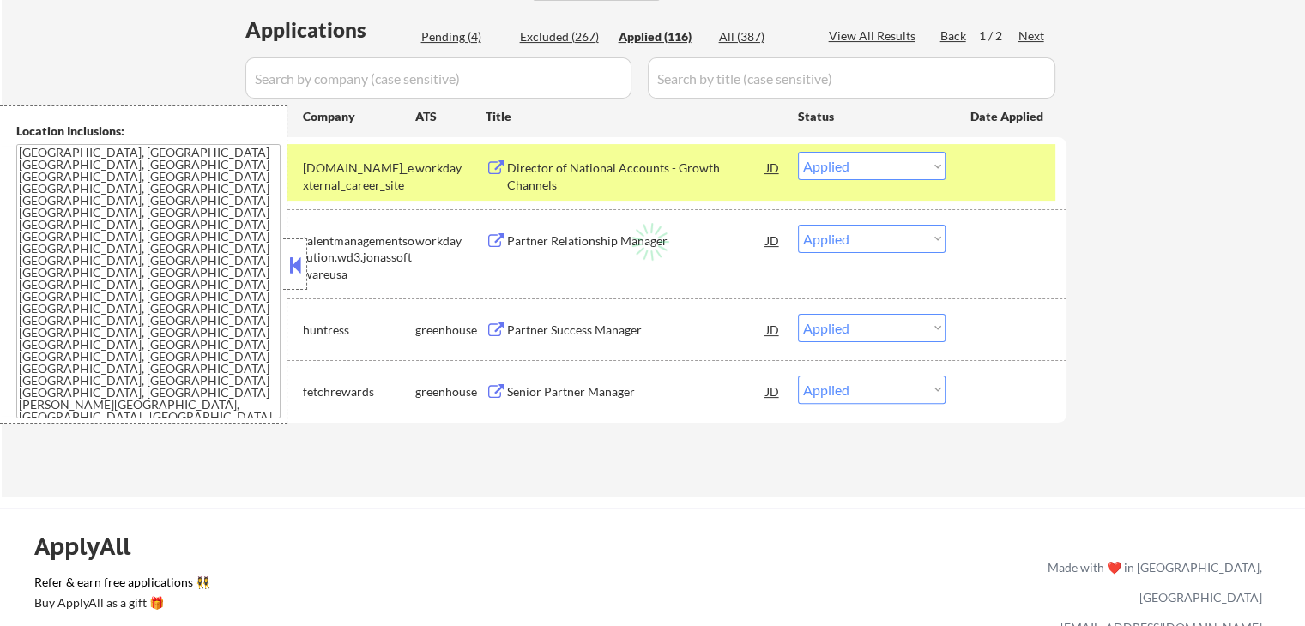
select select ""applied""
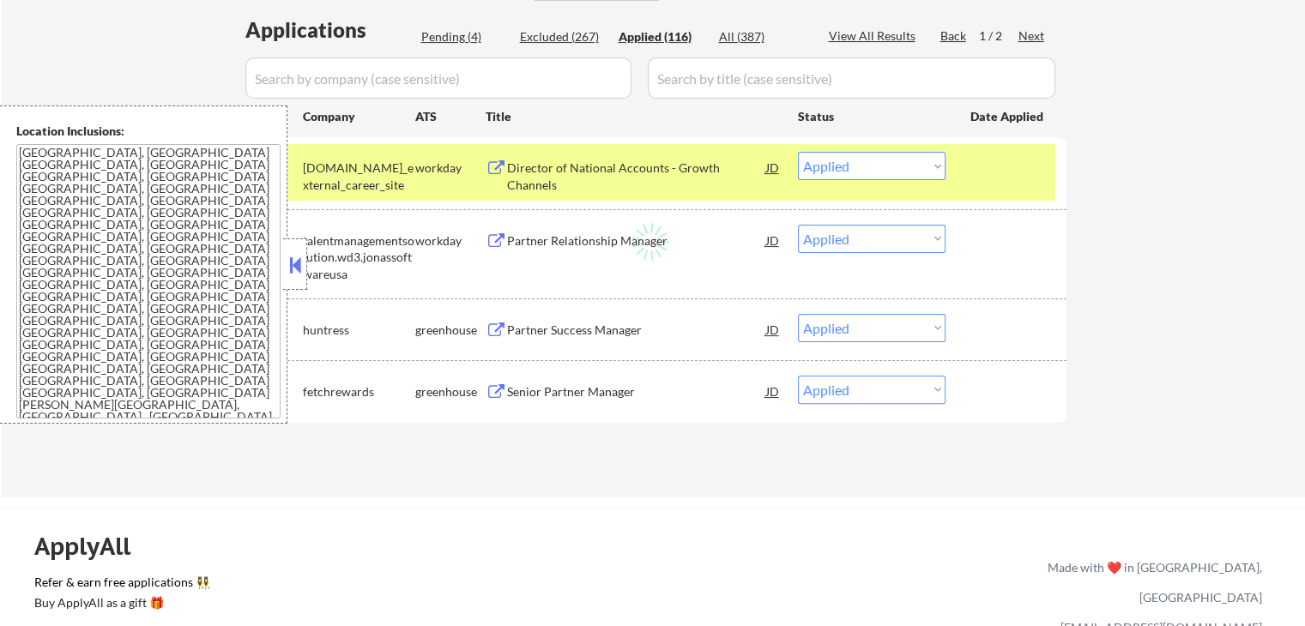
select select ""applied""
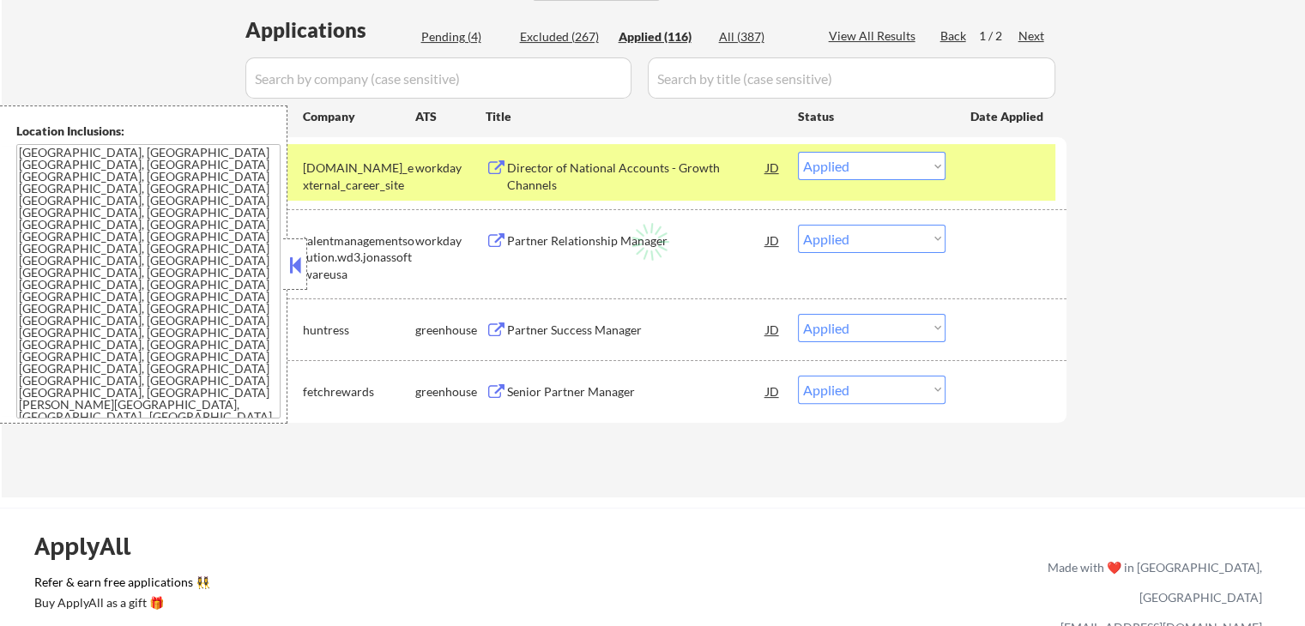
select select ""applied""
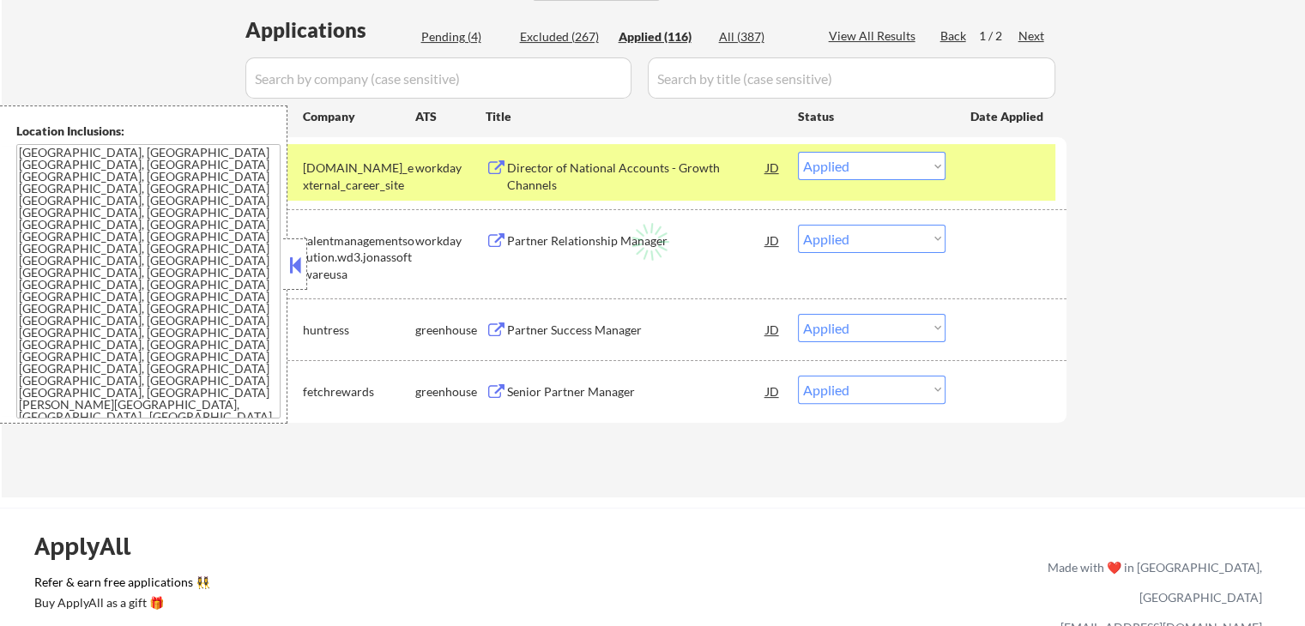
select select ""applied""
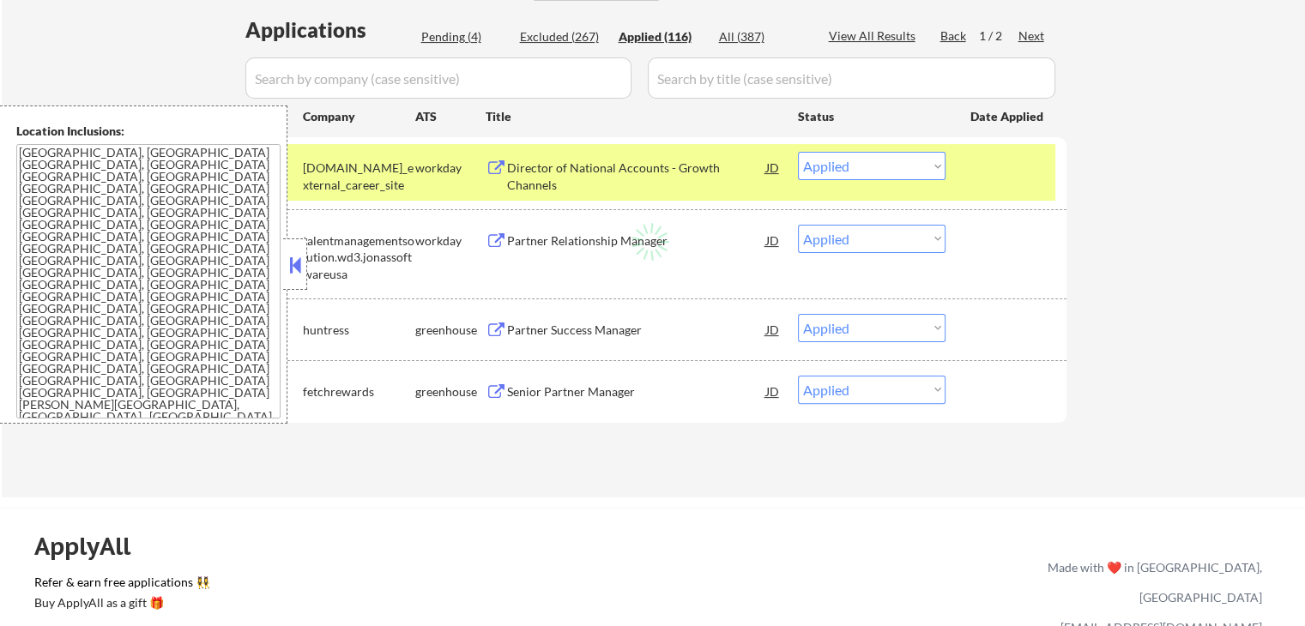
select select ""applied""
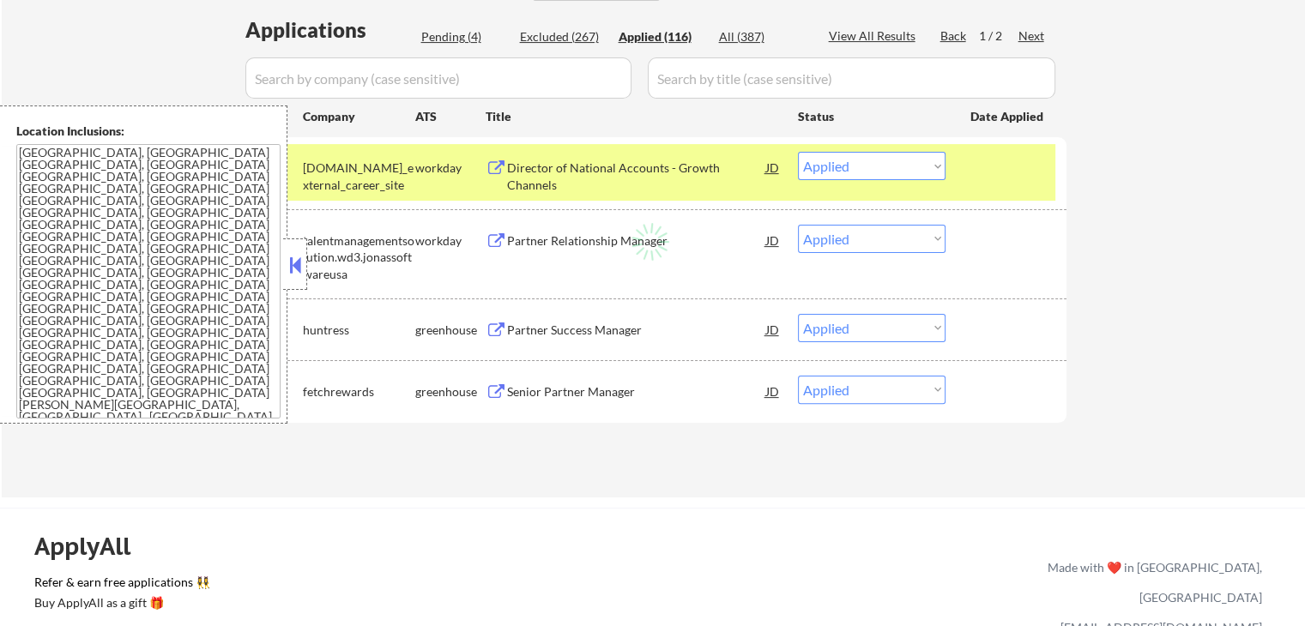
select select ""applied""
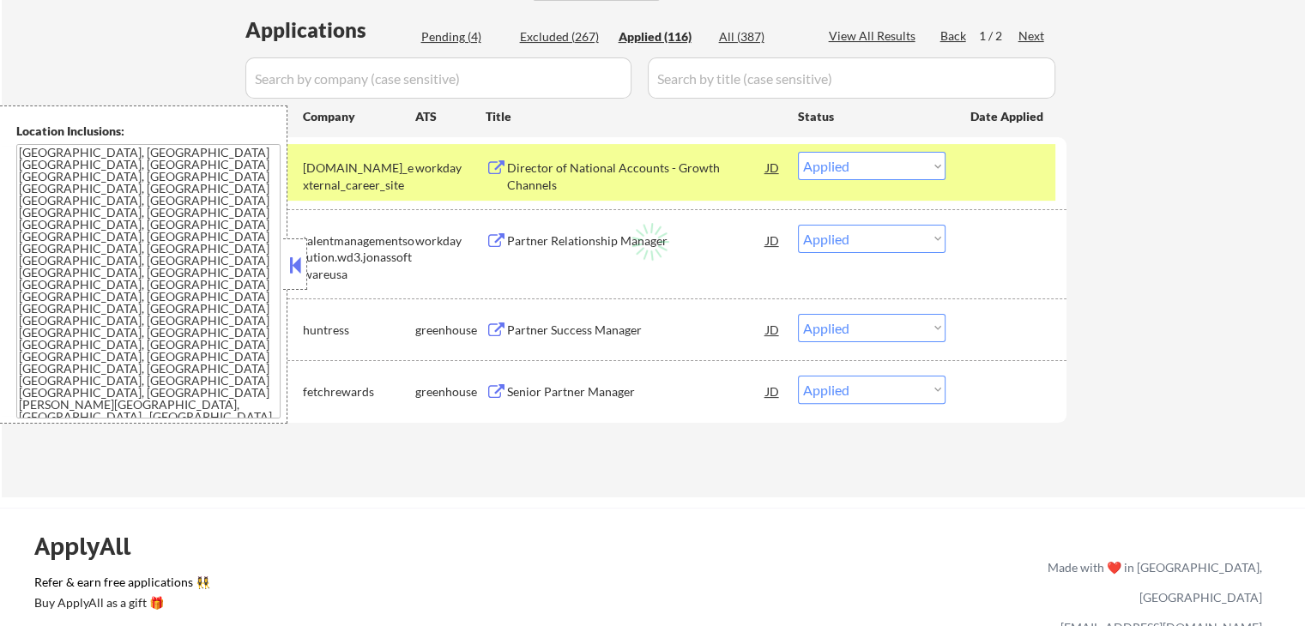
select select ""applied""
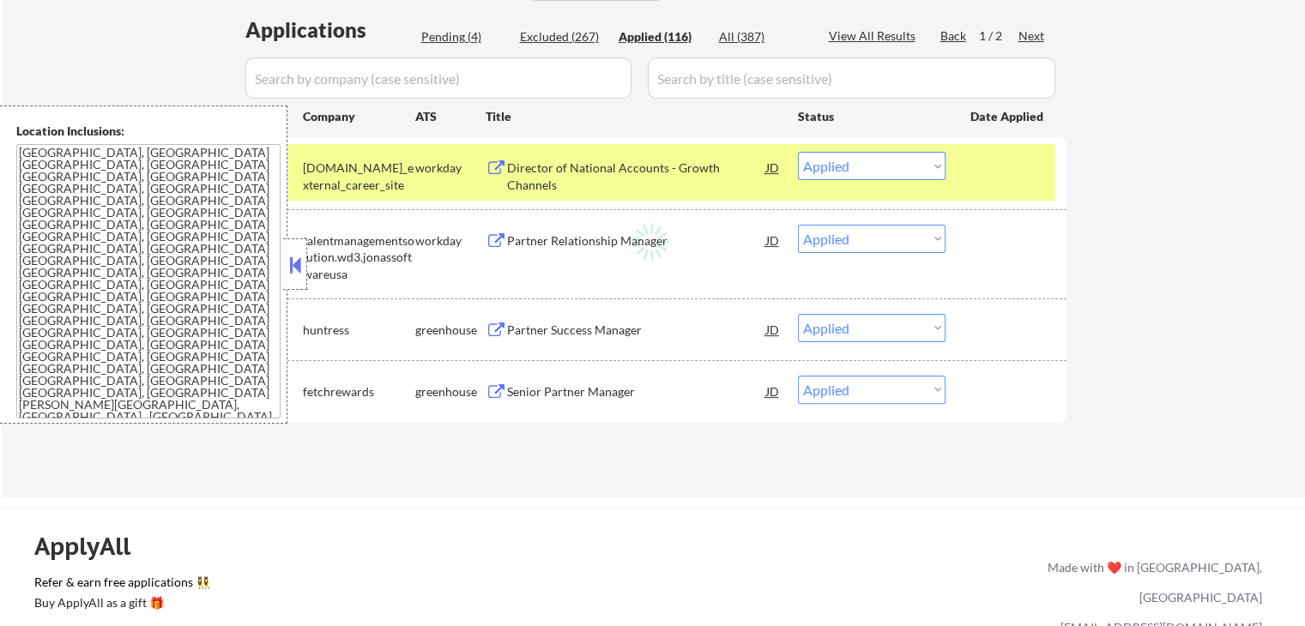
select select ""applied""
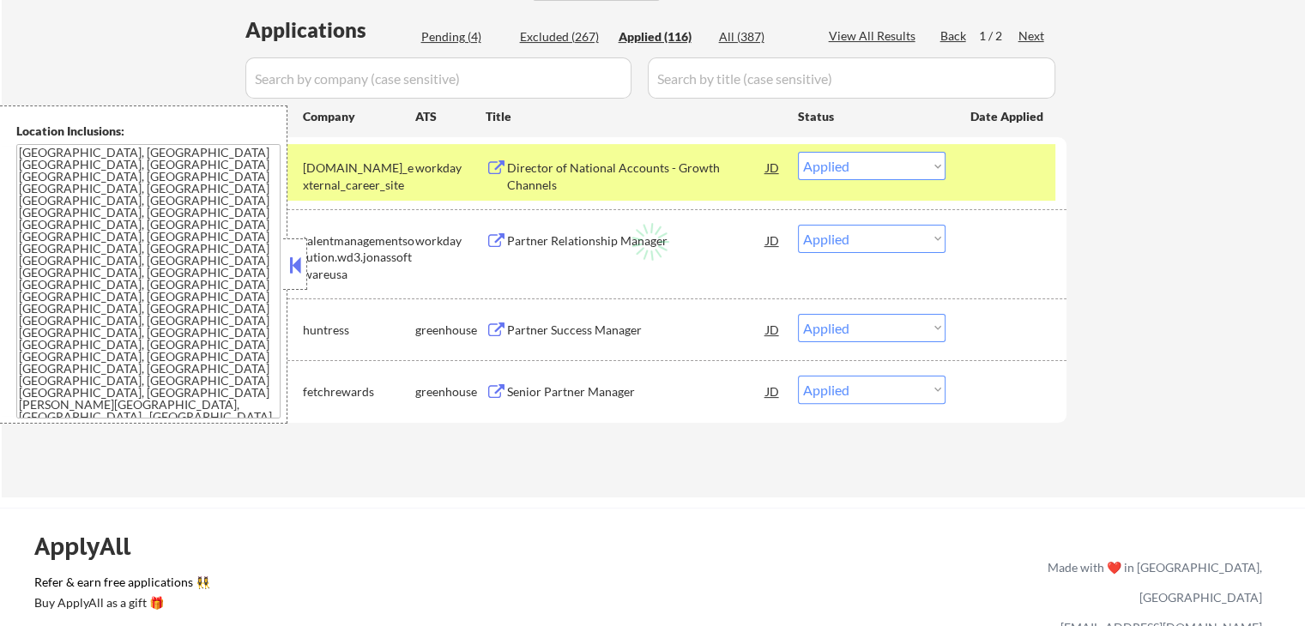
select select ""applied""
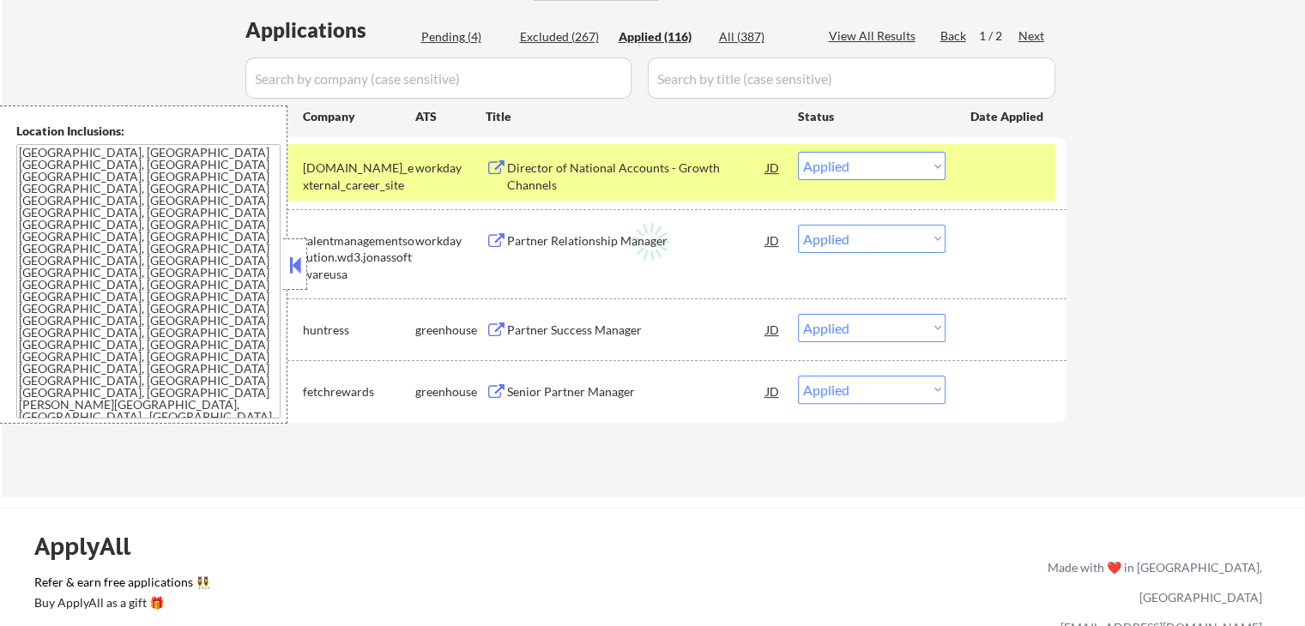
select select ""applied""
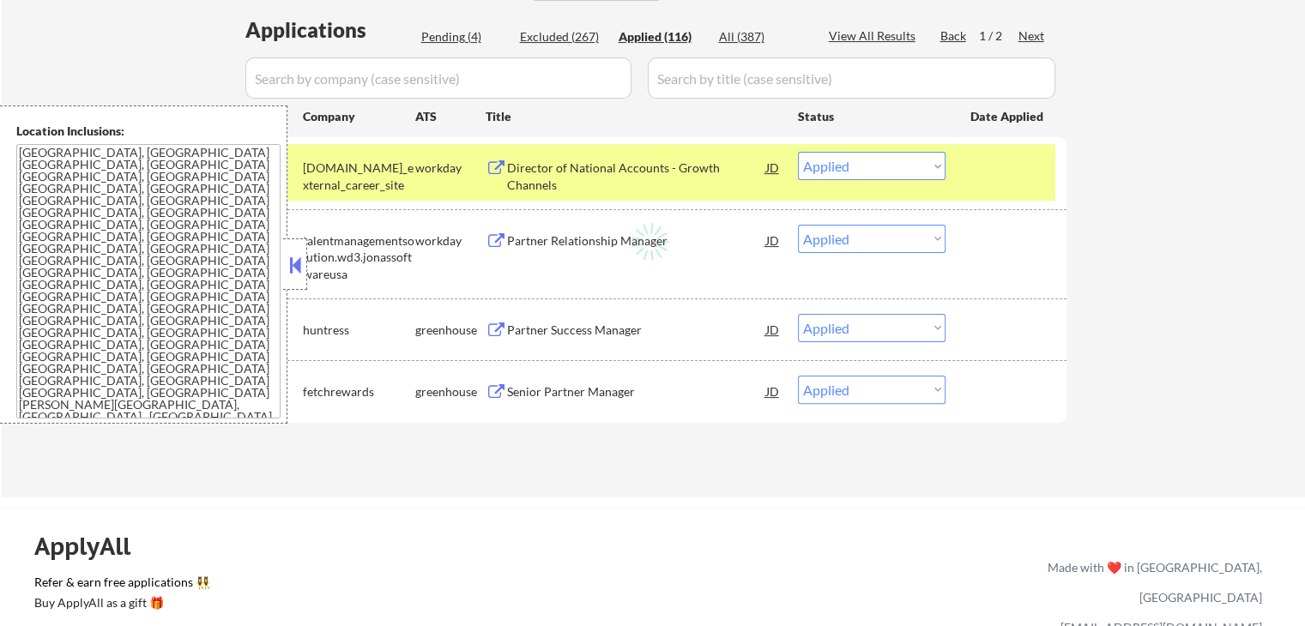
select select ""applied""
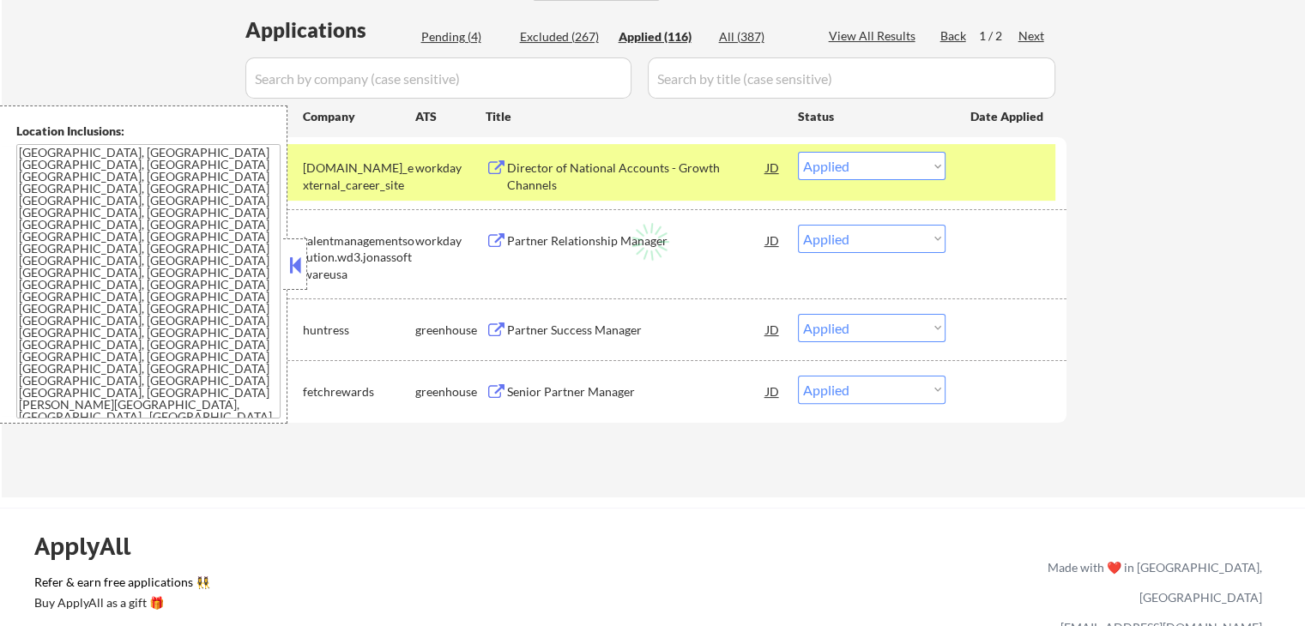
select select ""applied""
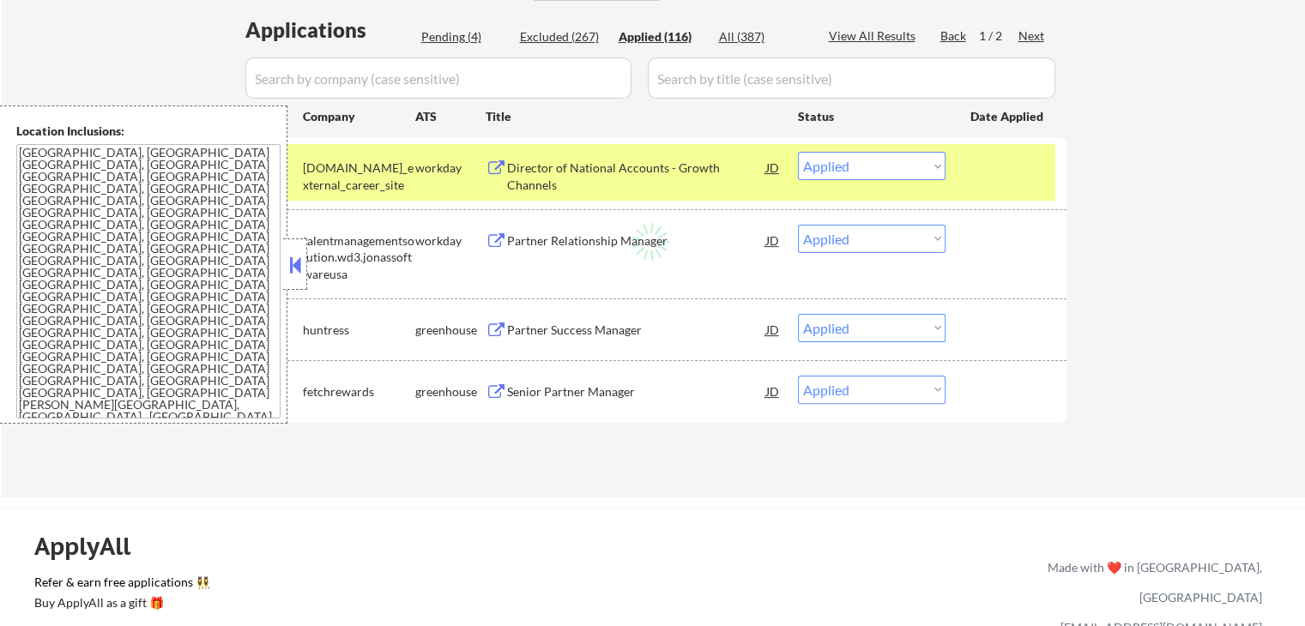
select select ""applied""
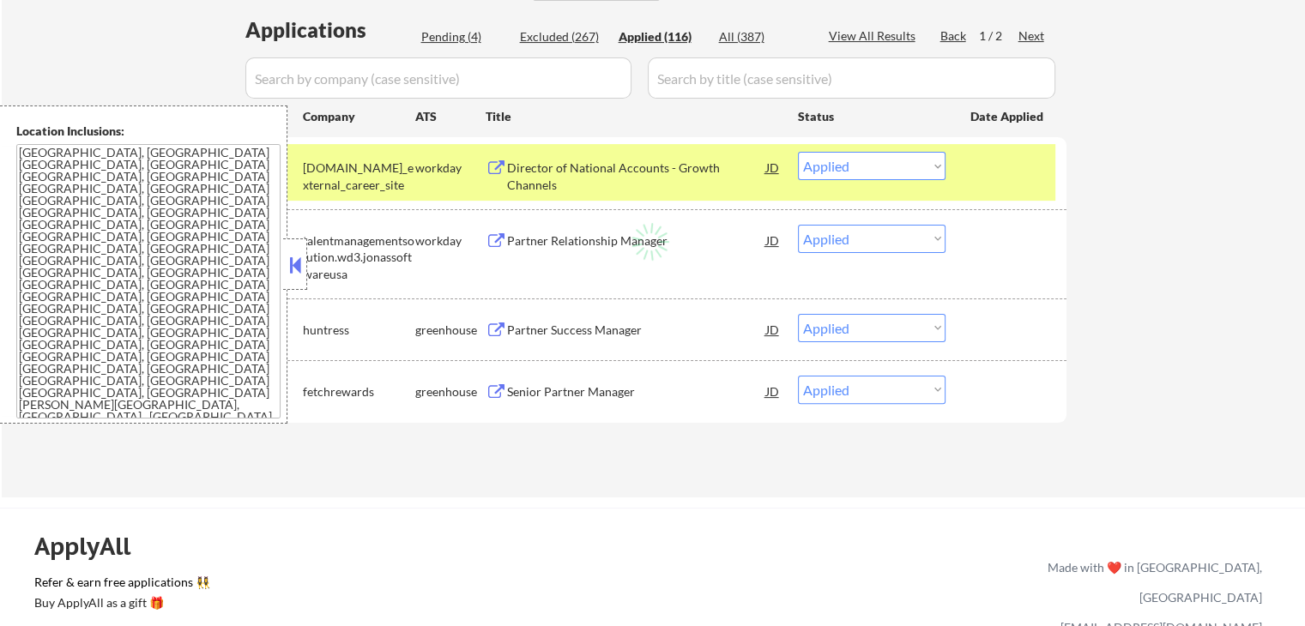
select select ""applied""
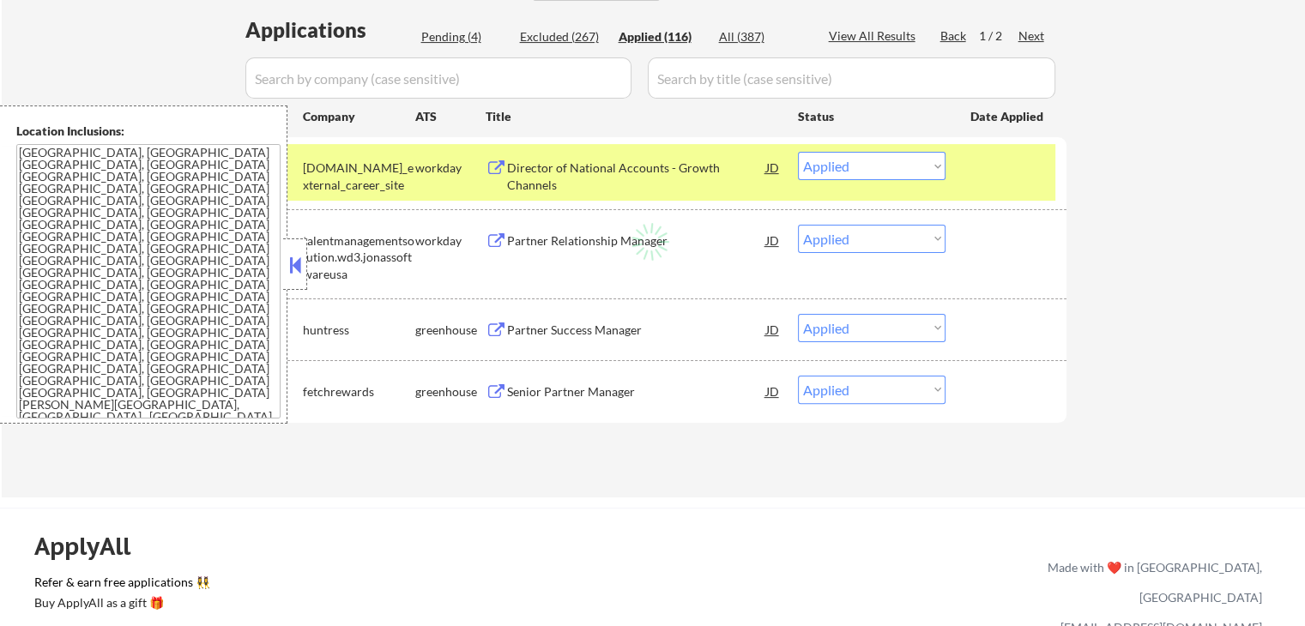
select select ""applied""
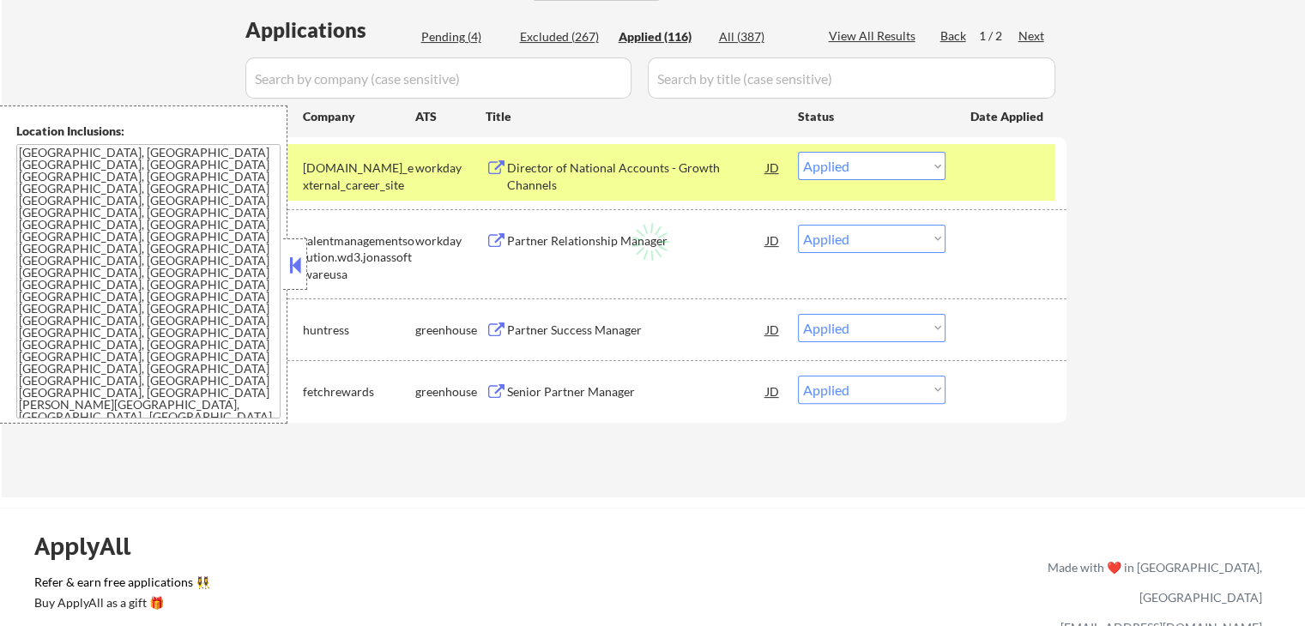
select select ""applied""
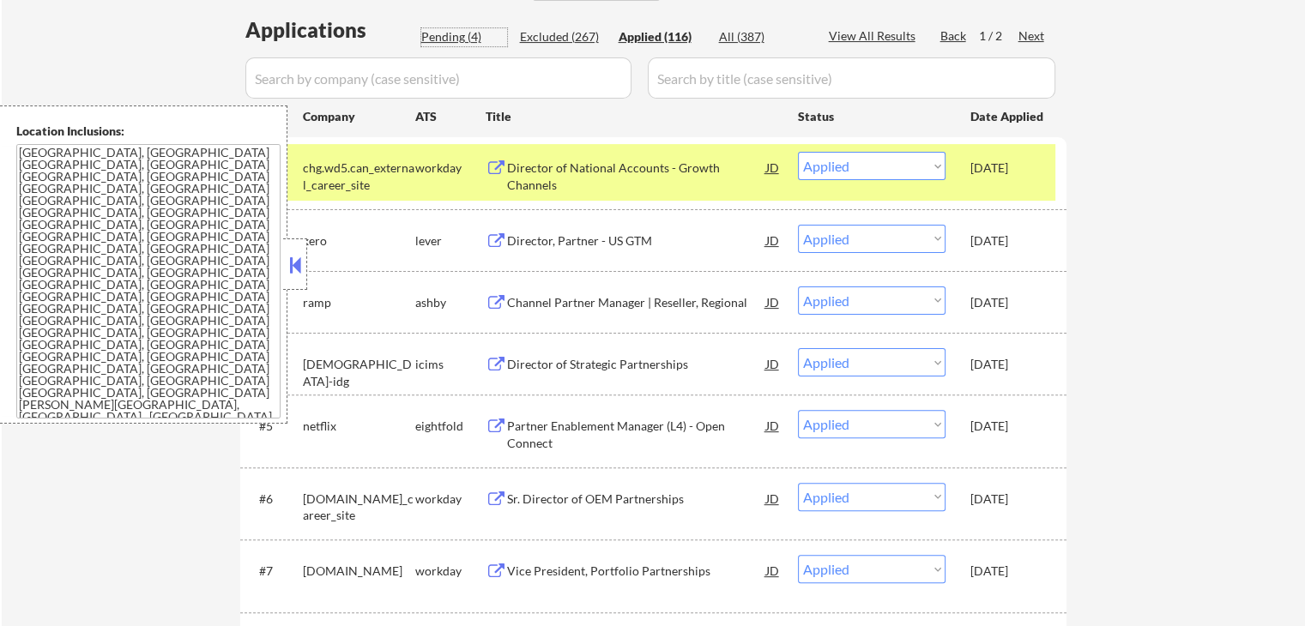
click at [458, 31] on div "Pending (4)" at bounding box center [464, 36] width 86 height 17
select select ""pending""
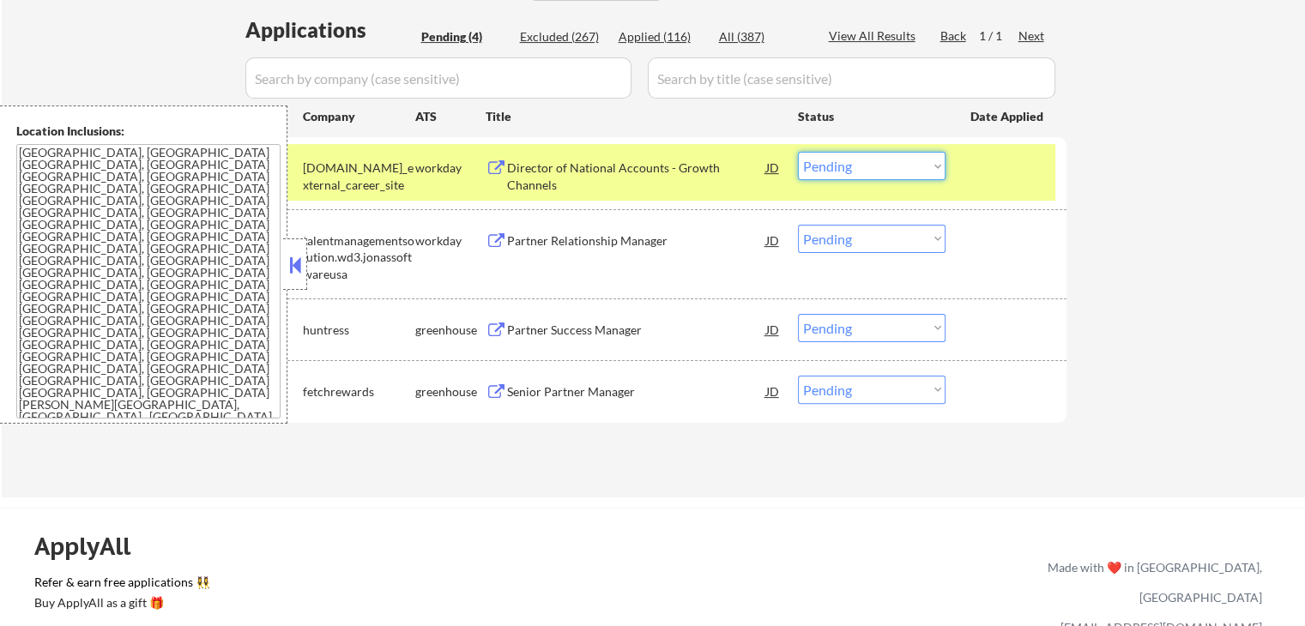
click at [865, 170] on select "Choose an option... Pending Applied Excluded (Questions) Excluded (Expired) Exc…" at bounding box center [872, 166] width 148 height 28
click at [798, 152] on select "Choose an option... Pending Applied Excluded (Questions) Excluded (Expired) Exc…" at bounding box center [872, 166] width 148 height 28
click at [559, 477] on div "← Return to /applysquad Mailslurp Inbox Job Search Builder [PERSON_NAME] User E…" at bounding box center [654, 62] width 856 height 844
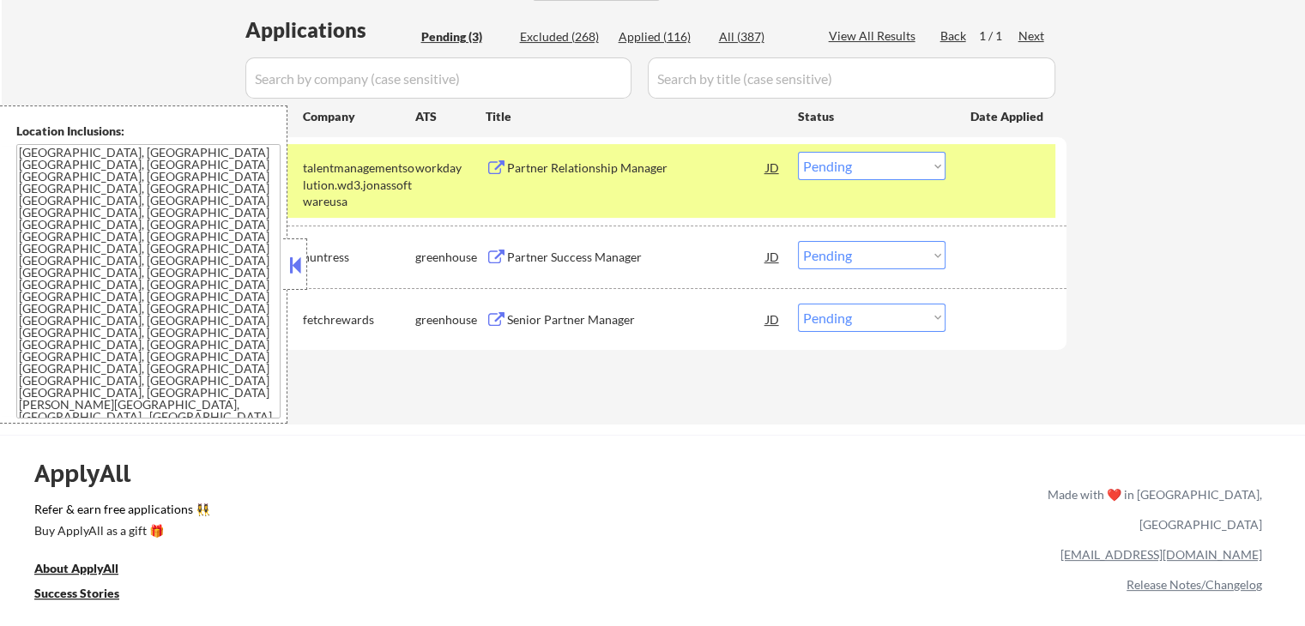
click at [532, 392] on div "← Return to /applysquad Mailslurp Inbox Job Search Builder [PERSON_NAME] User E…" at bounding box center [654, 25] width 856 height 771
click at [498, 167] on button at bounding box center [496, 168] width 21 height 16
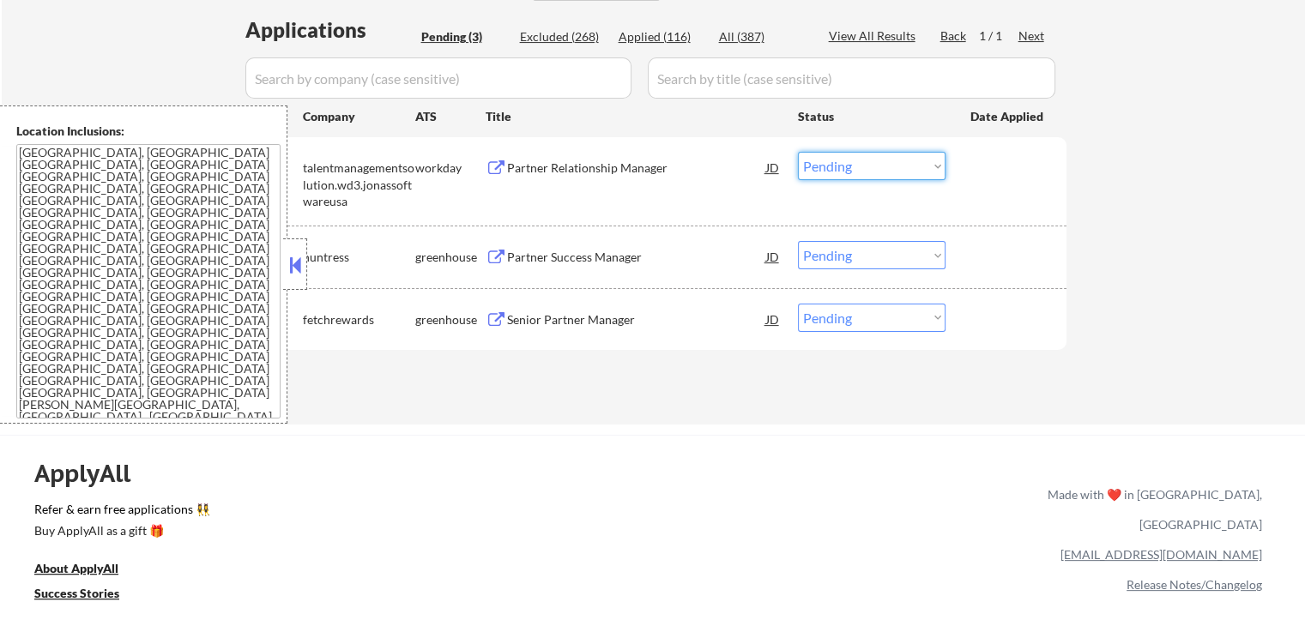
click at [827, 163] on select "Choose an option... Pending Applied Excluded (Questions) Excluded (Expired) Exc…" at bounding box center [872, 166] width 148 height 28
click at [798, 152] on select "Choose an option... Pending Applied Excluded (Questions) Excluded (Expired) Exc…" at bounding box center [872, 166] width 148 height 28
select select ""pending""
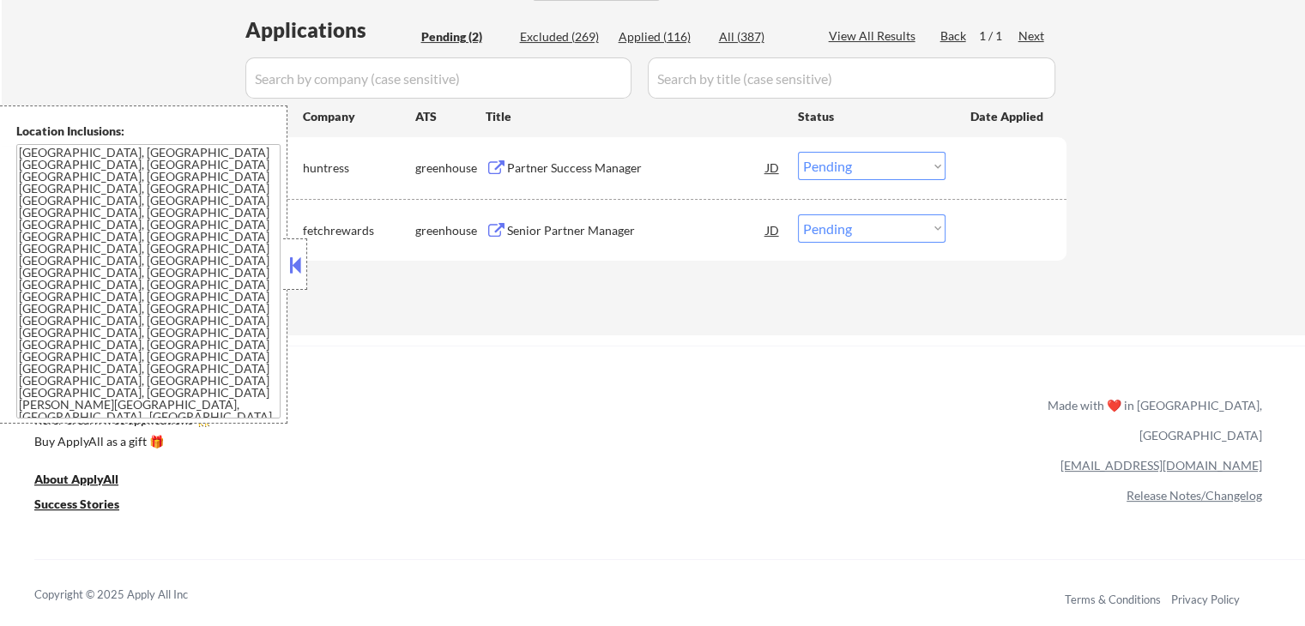
click at [490, 160] on button at bounding box center [496, 168] width 21 height 16
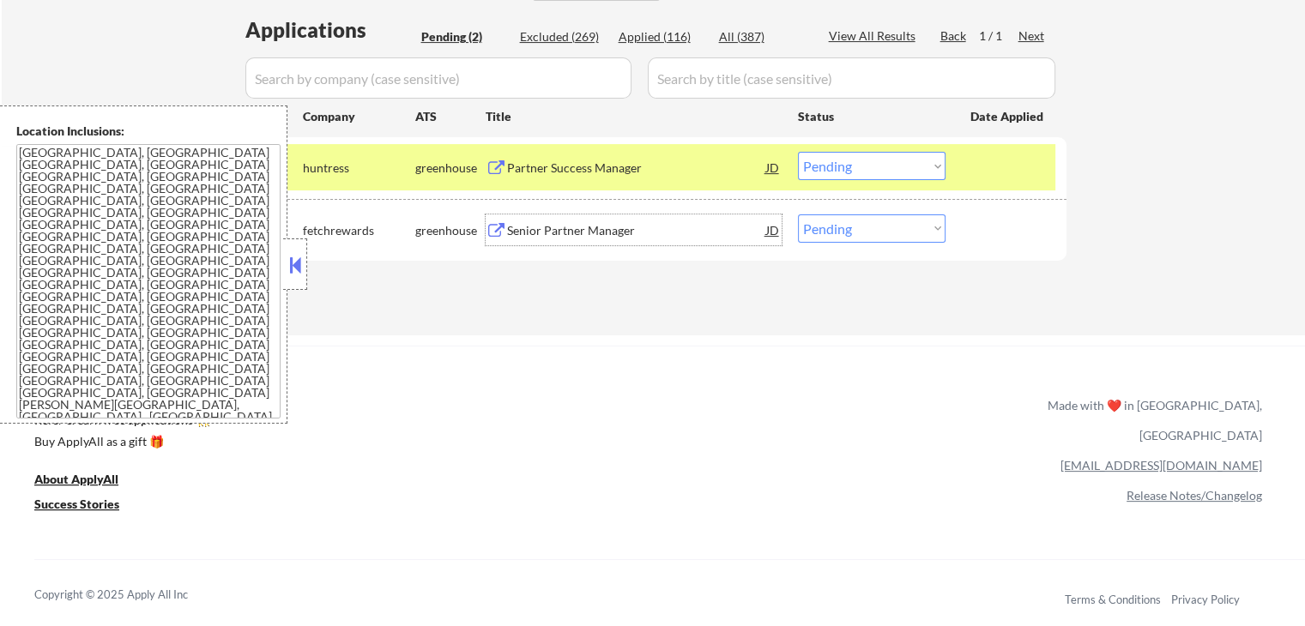
click at [497, 220] on div "Senior Partner Manager JD warning_amber" at bounding box center [634, 229] width 296 height 31
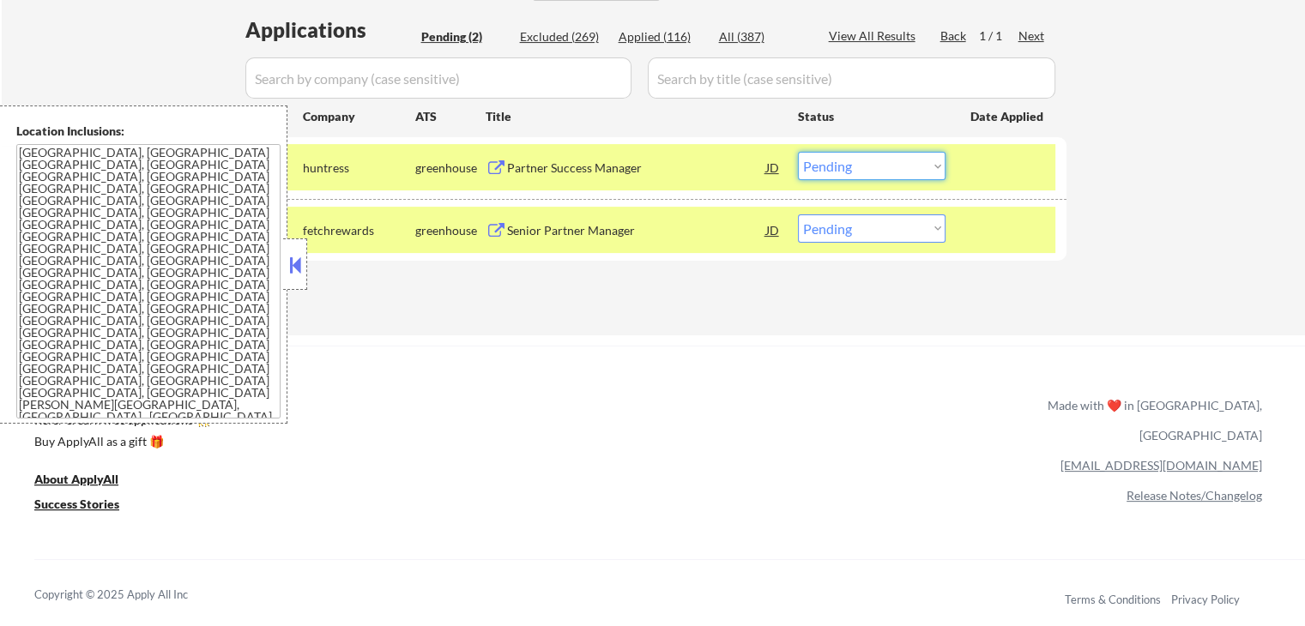
drag, startPoint x: 896, startPoint y: 166, endPoint x: 889, endPoint y: 175, distance: 11.7
click at [896, 166] on select "Choose an option... Pending Applied Excluded (Questions) Excluded (Expired) Exc…" at bounding box center [872, 166] width 148 height 28
click at [798, 152] on select "Choose an option... Pending Applied Excluded (Questions) Excluded (Expired) Exc…" at bounding box center [872, 166] width 148 height 28
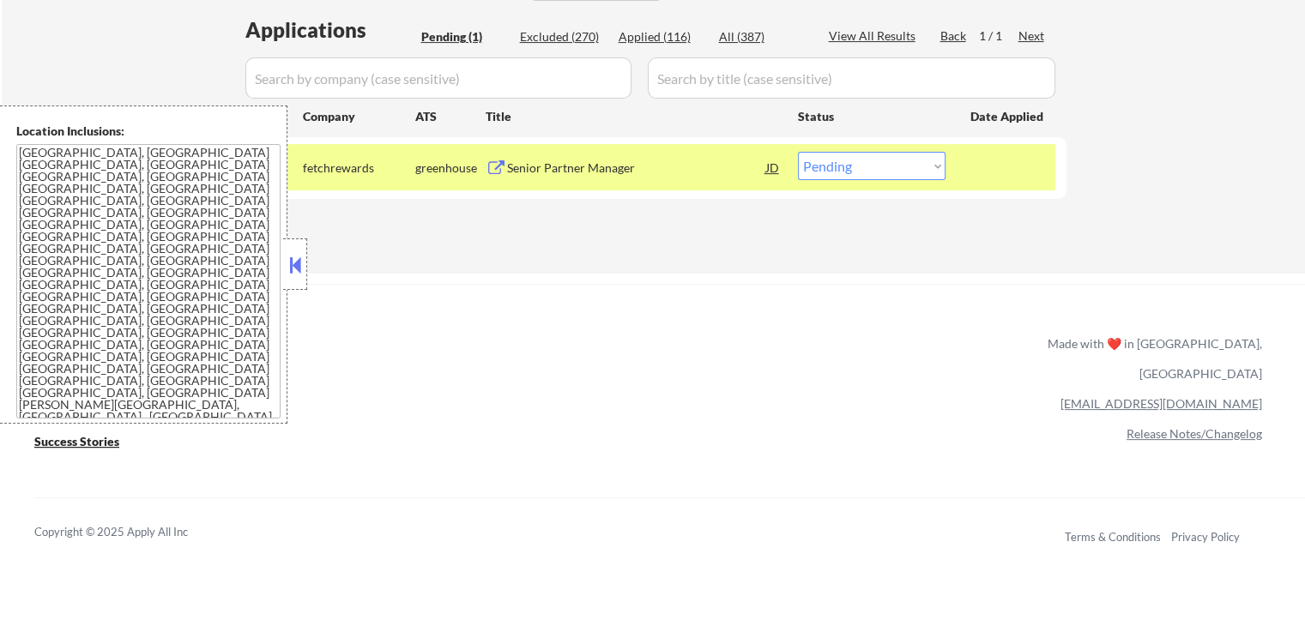
click at [831, 172] on select "Choose an option... Pending Applied Excluded (Questions) Excluded (Expired) Exc…" at bounding box center [872, 166] width 148 height 28
select select ""applied""
click at [798, 152] on select "Choose an option... Pending Applied Excluded (Questions) Excluded (Expired) Exc…" at bounding box center [872, 166] width 148 height 28
